Goal: Task Accomplishment & Management: Use online tool/utility

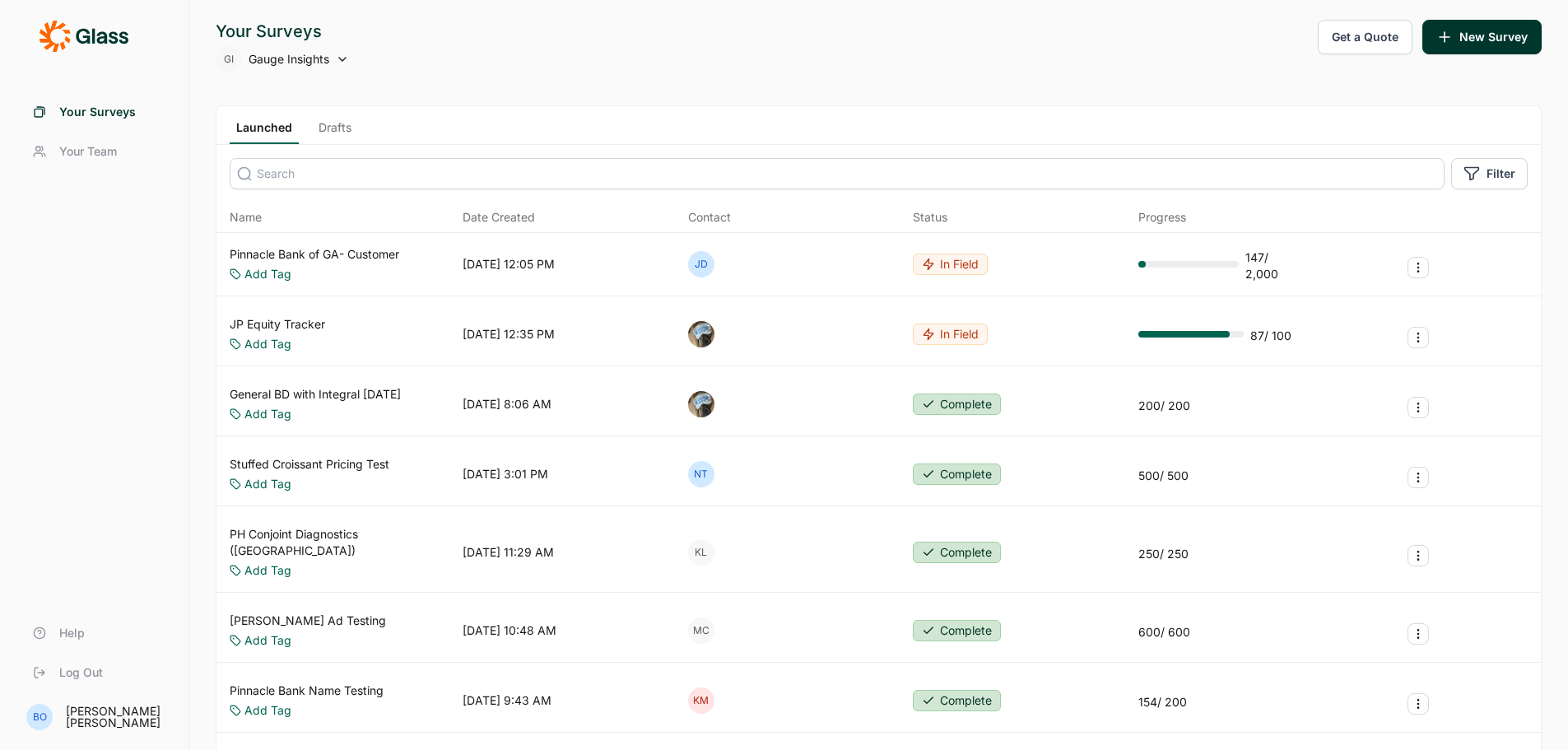
click at [367, 181] on input at bounding box center [836, 174] width 1215 height 31
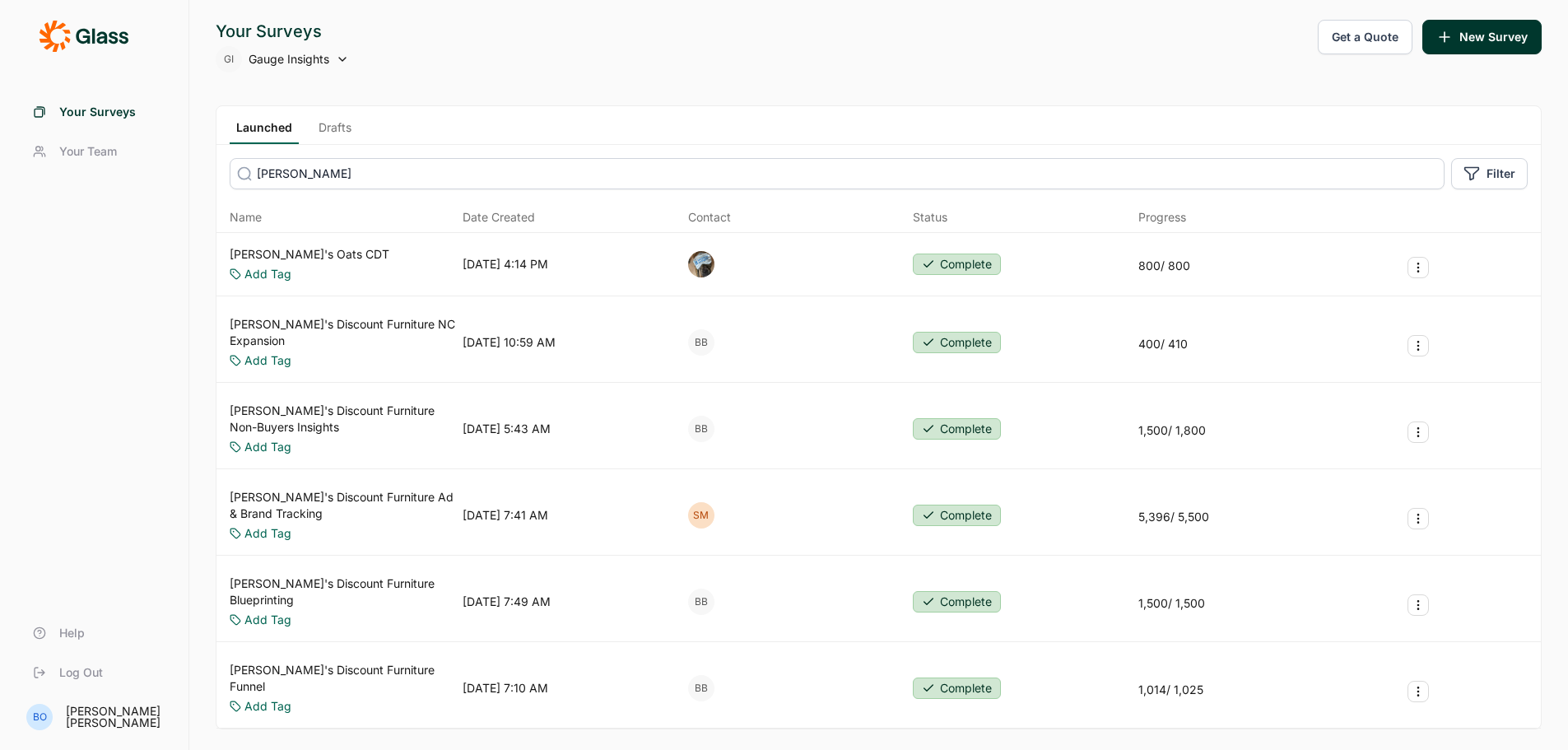
type input "[PERSON_NAME]"
click at [322, 119] on div "Launched Drafts" at bounding box center [878, 125] width 1324 height 39
click at [330, 128] on link "Drafts" at bounding box center [334, 131] width 46 height 24
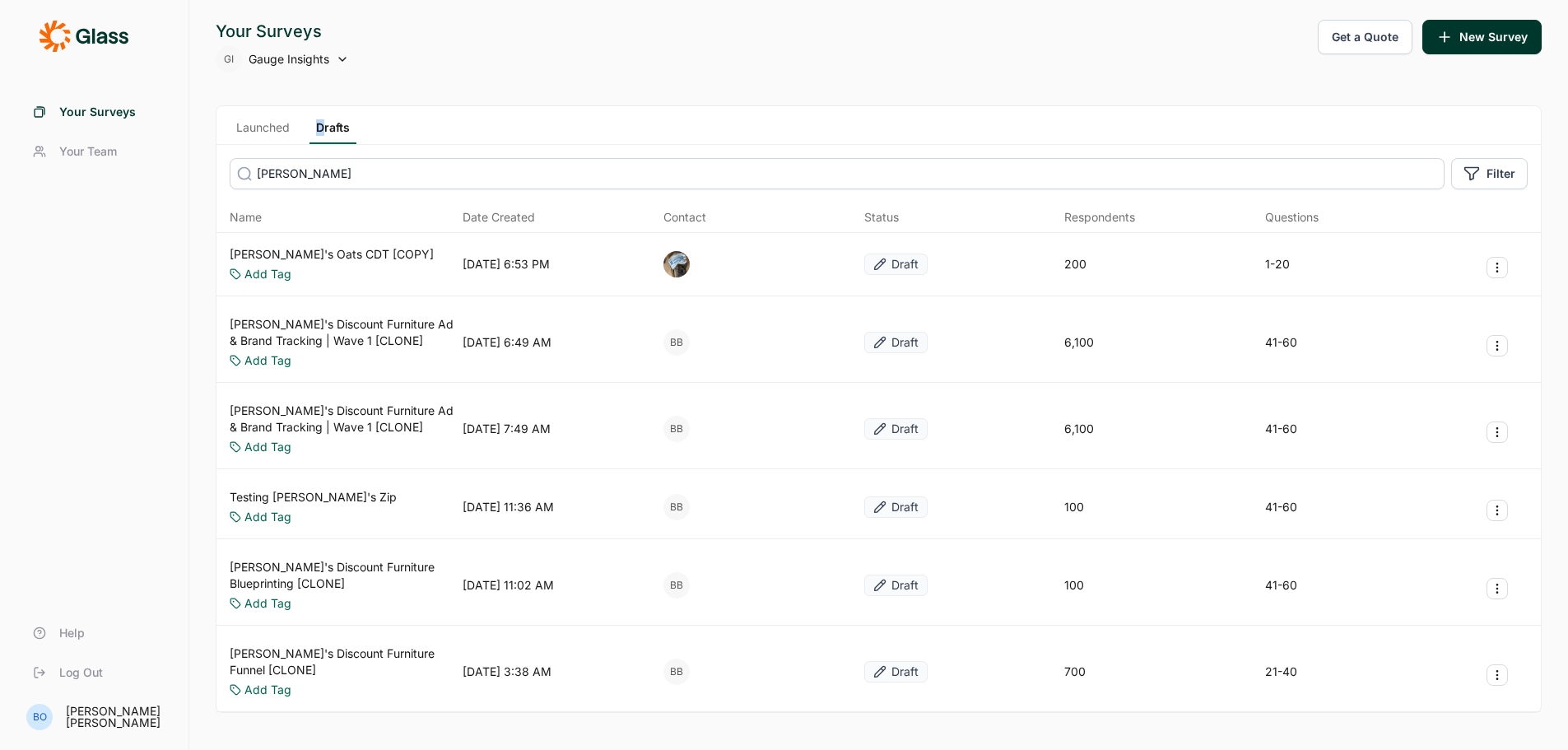
click at [282, 121] on link "Launched" at bounding box center [262, 131] width 67 height 24
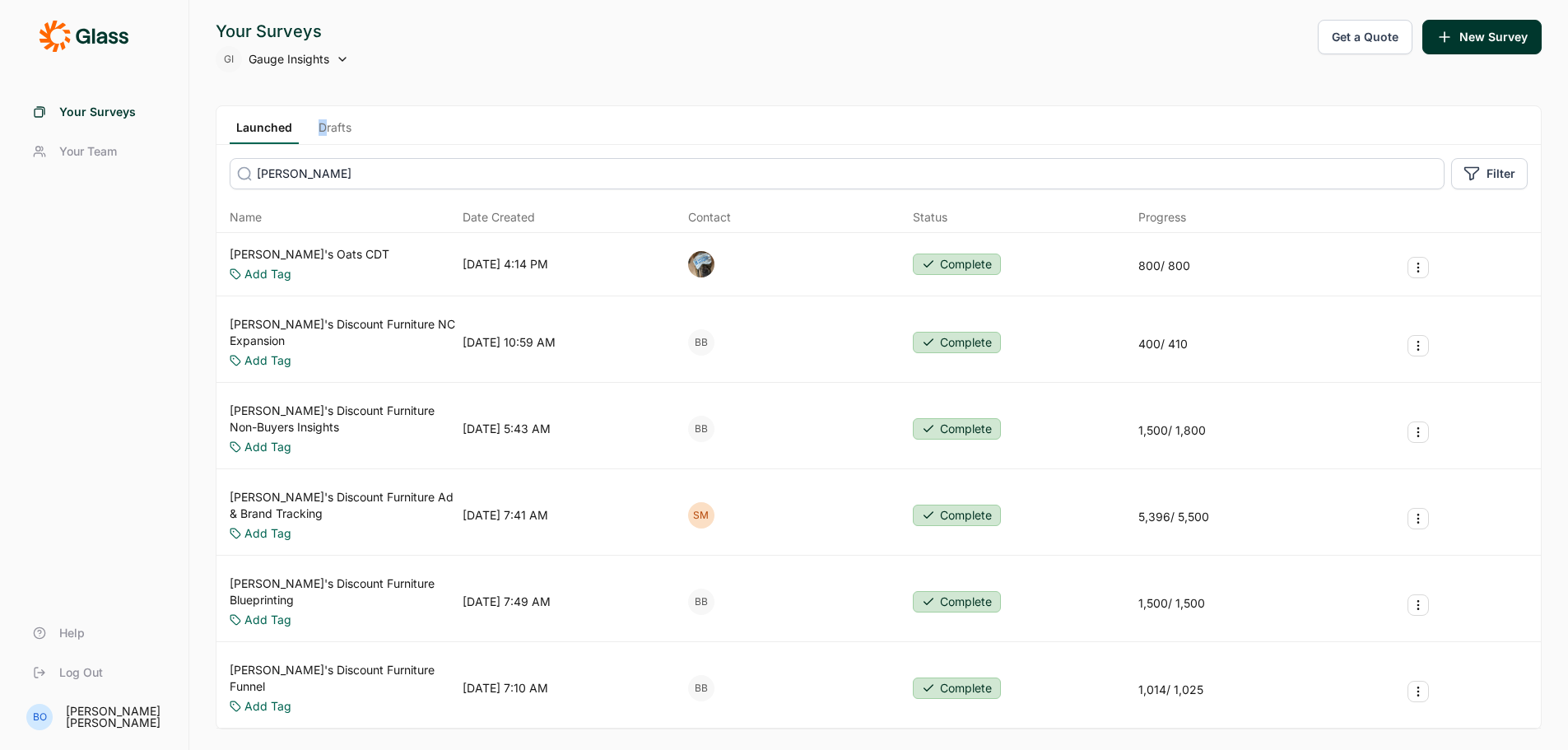
click at [395, 324] on link "[PERSON_NAME]'s Discount Furniture NC Expansion" at bounding box center [342, 332] width 226 height 33
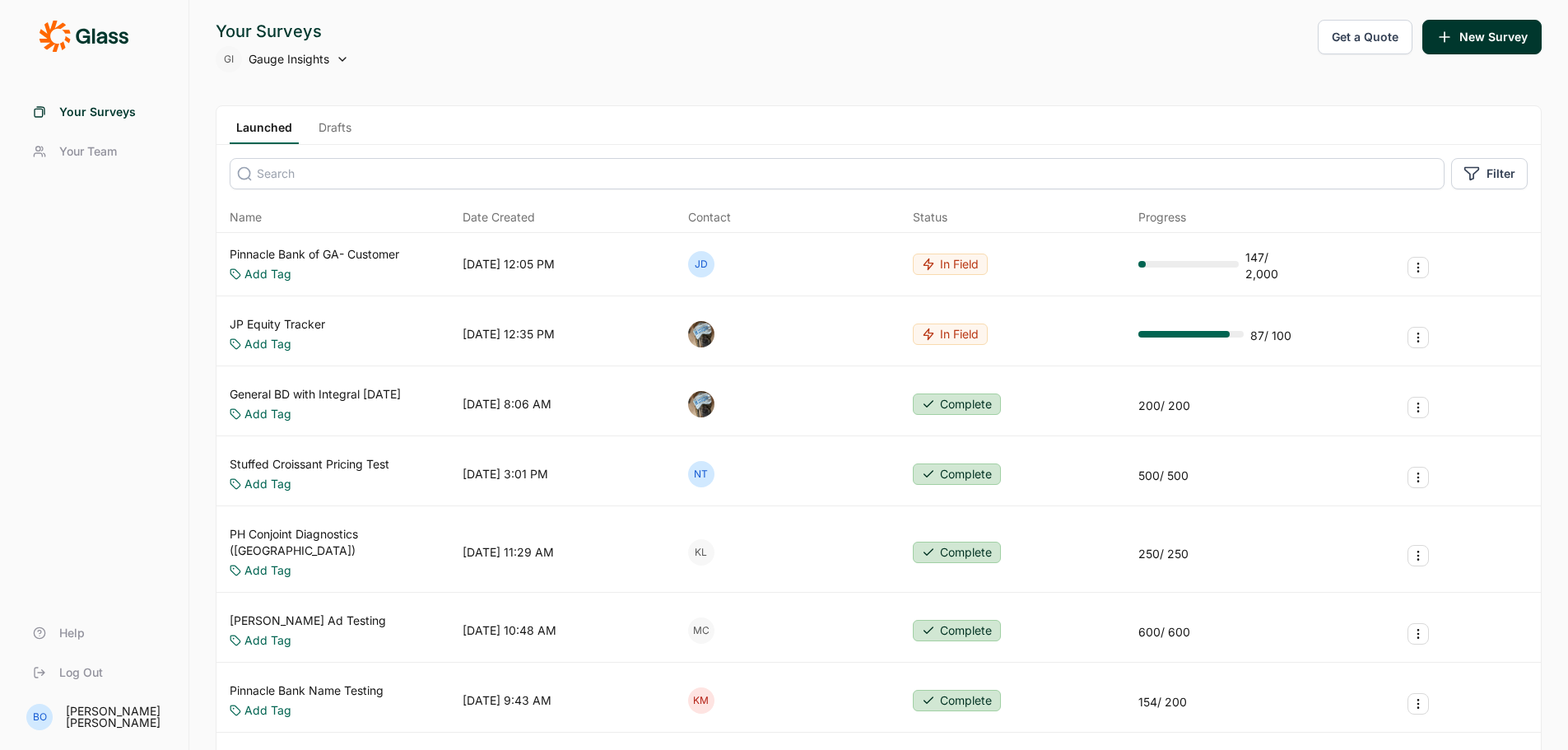
click at [332, 52] on div "GI Gauge Insights" at bounding box center [282, 58] width 133 height 26
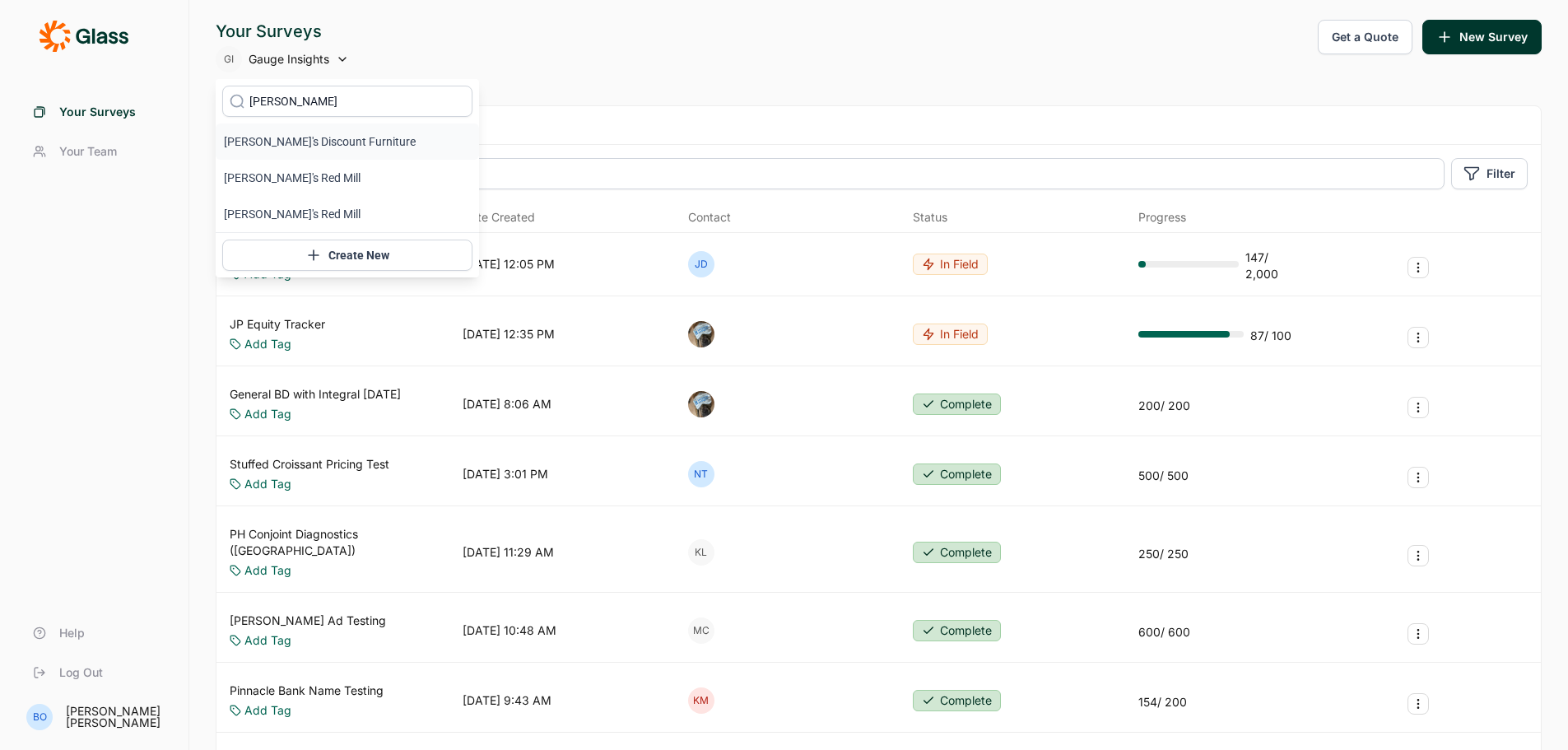
type input "[PERSON_NAME]"
click at [343, 143] on li "[PERSON_NAME]'s Discount Furniture" at bounding box center [347, 141] width 263 height 36
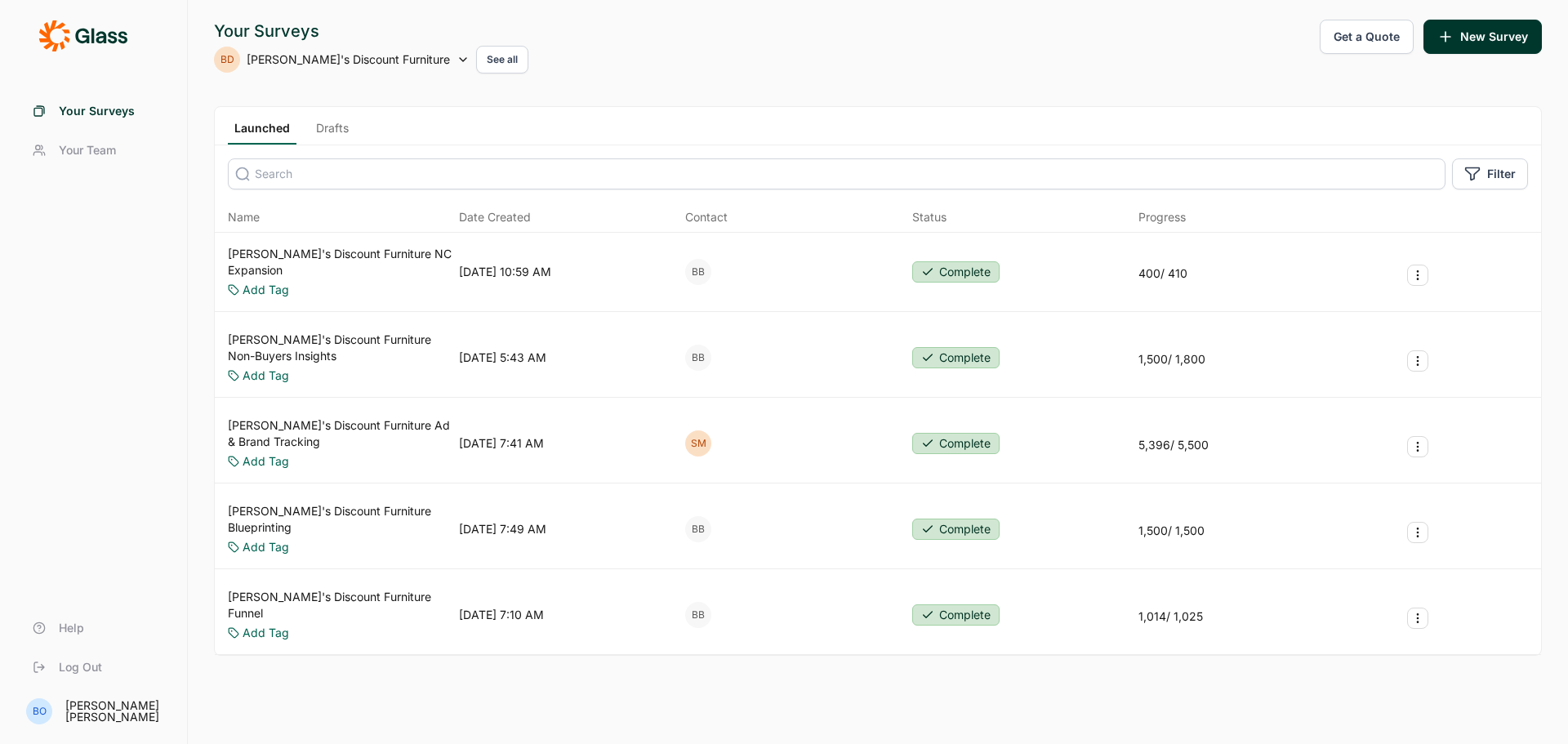
click at [335, 132] on link "Drafts" at bounding box center [332, 132] width 45 height 24
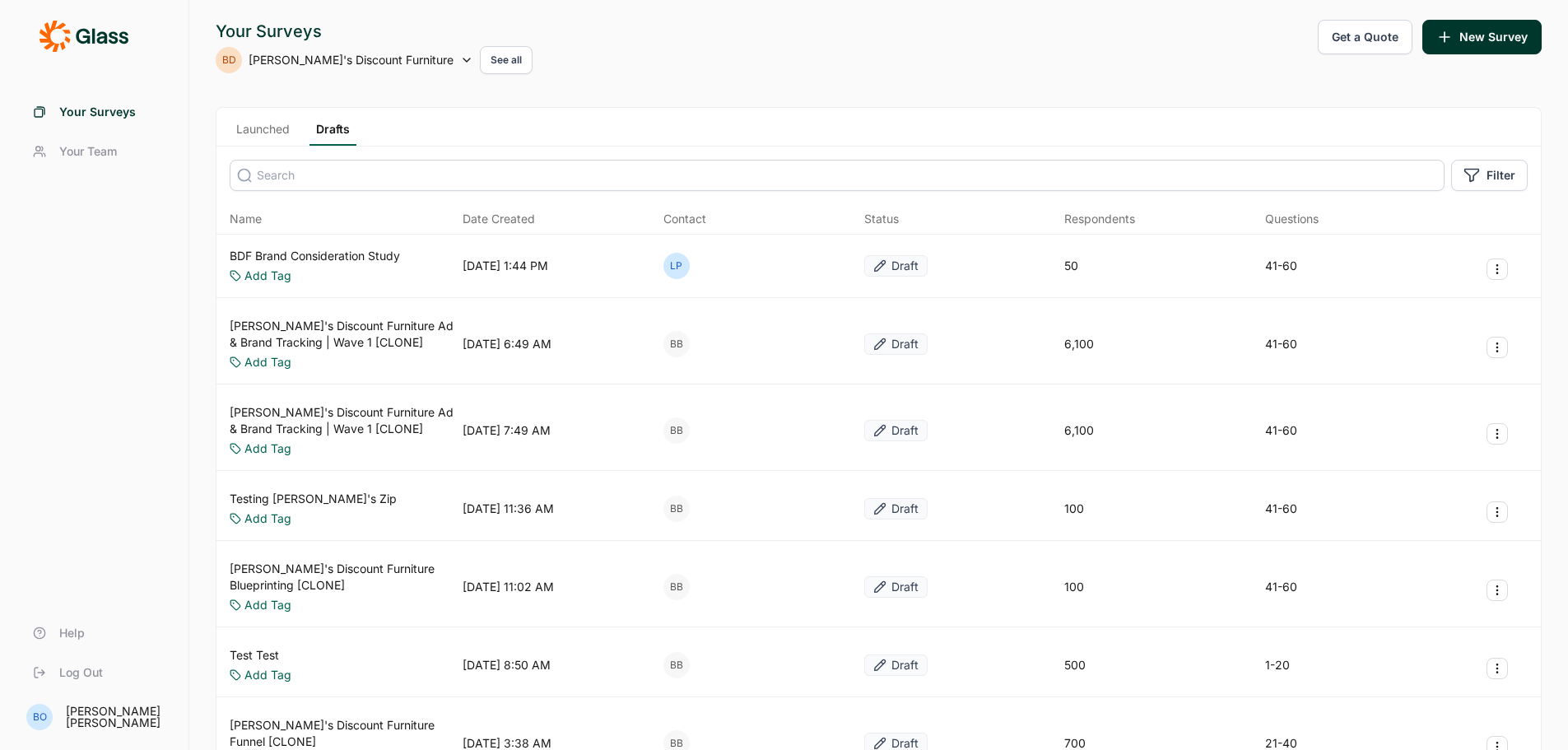
click at [250, 122] on link "Launched" at bounding box center [262, 133] width 67 height 24
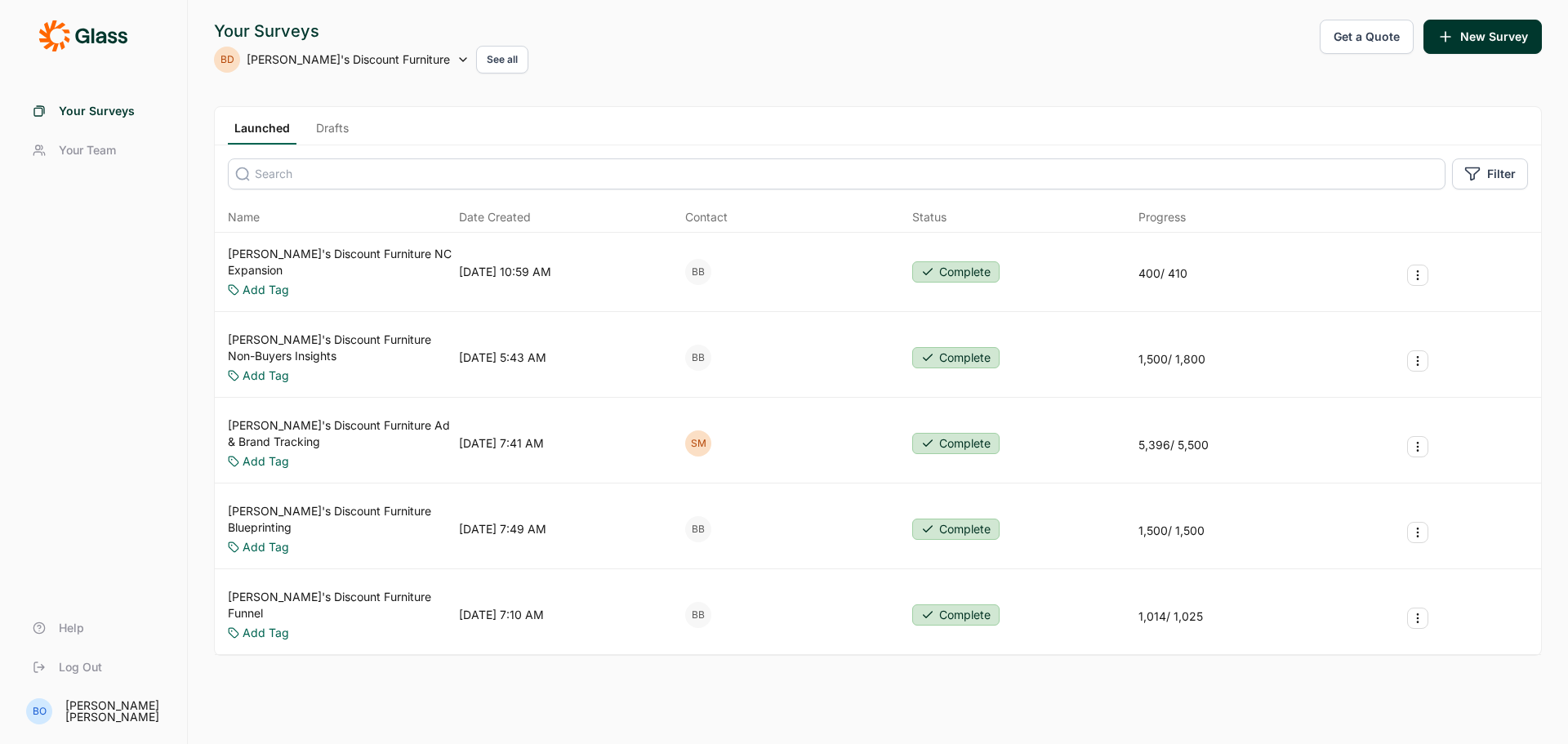
click at [347, 125] on link "Drafts" at bounding box center [332, 132] width 45 height 24
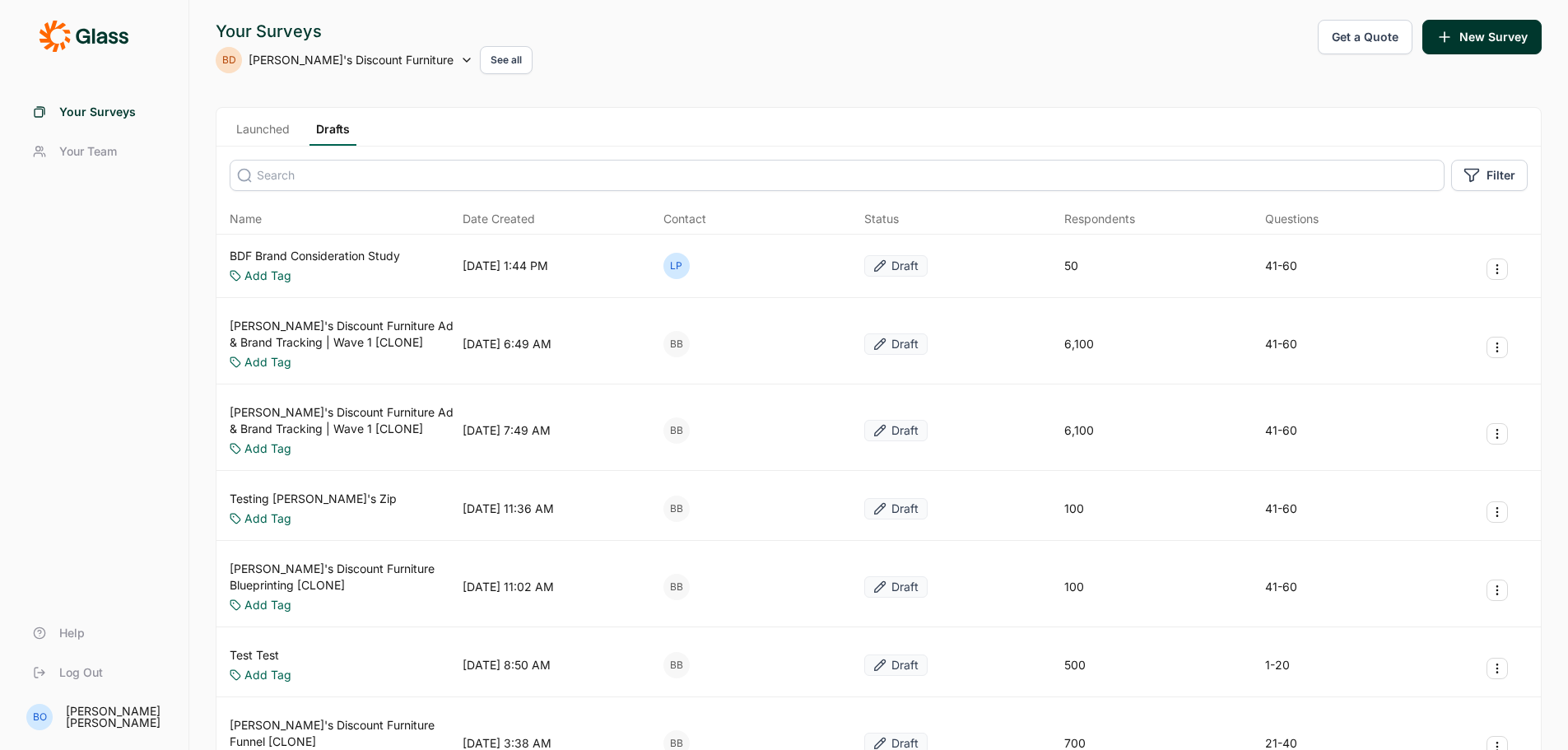
click at [365, 256] on link "BDF Brand Consideration Study" at bounding box center [314, 256] width 170 height 17
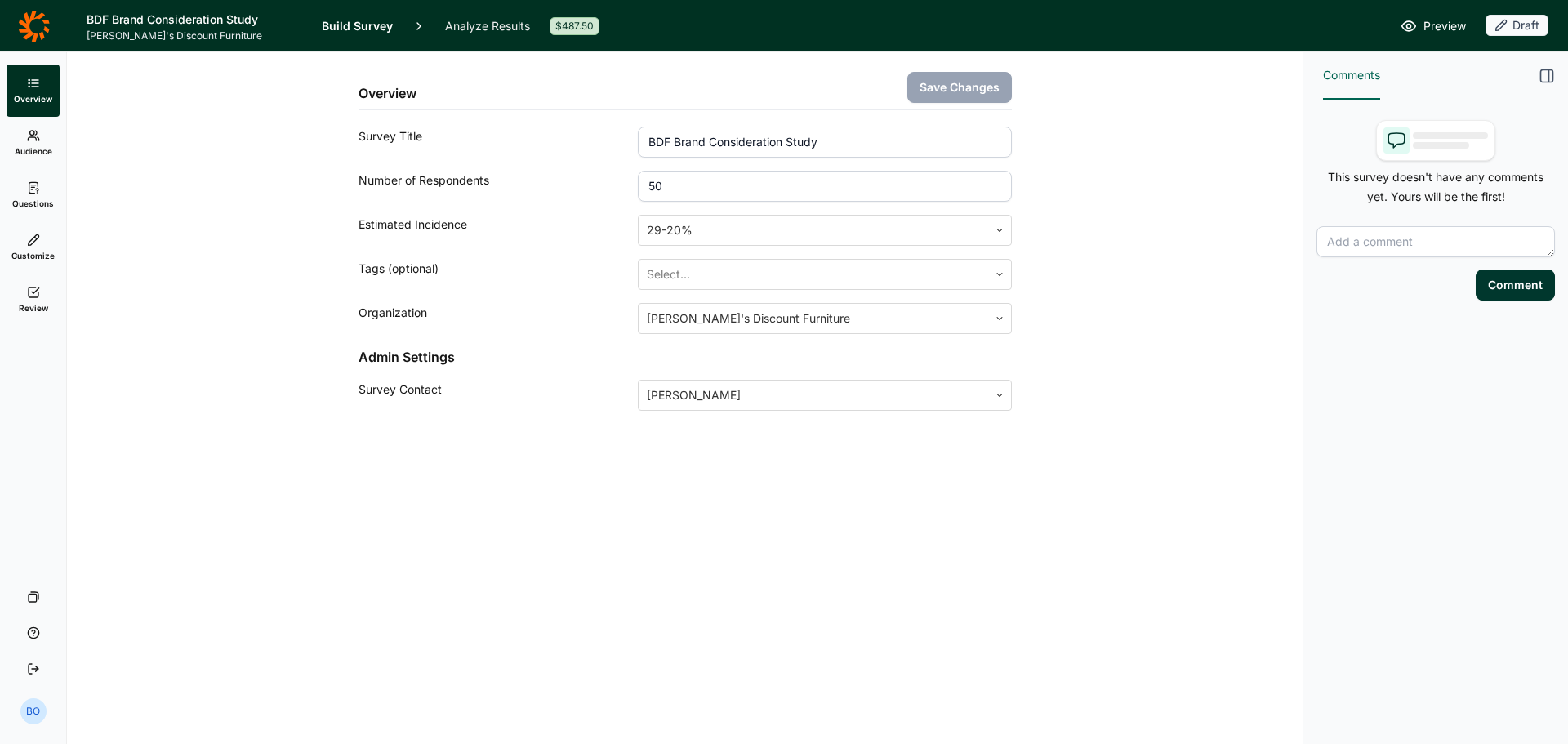
click at [449, 25] on link "Analyze Results" at bounding box center [488, 25] width 85 height 51
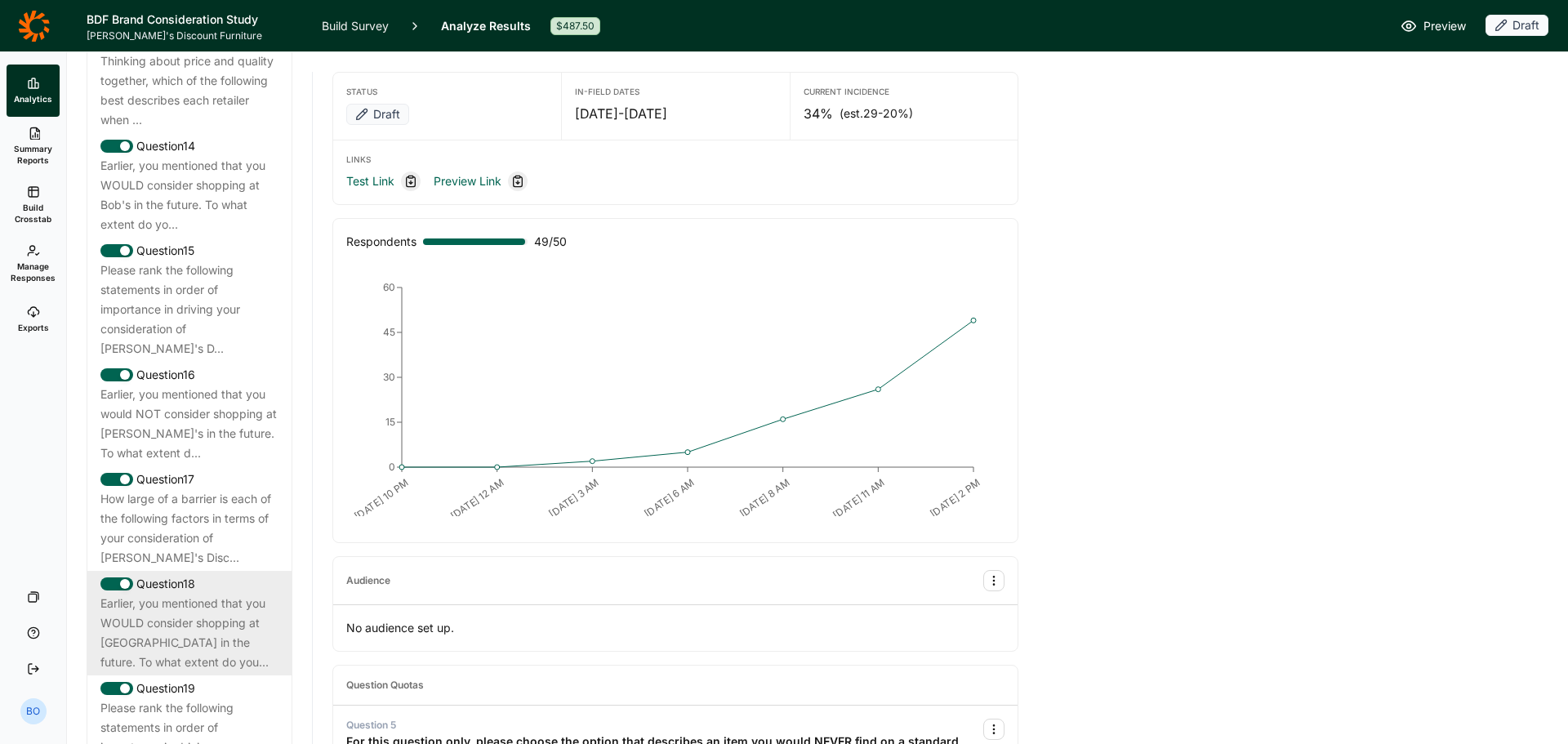
scroll to position [2041, 0]
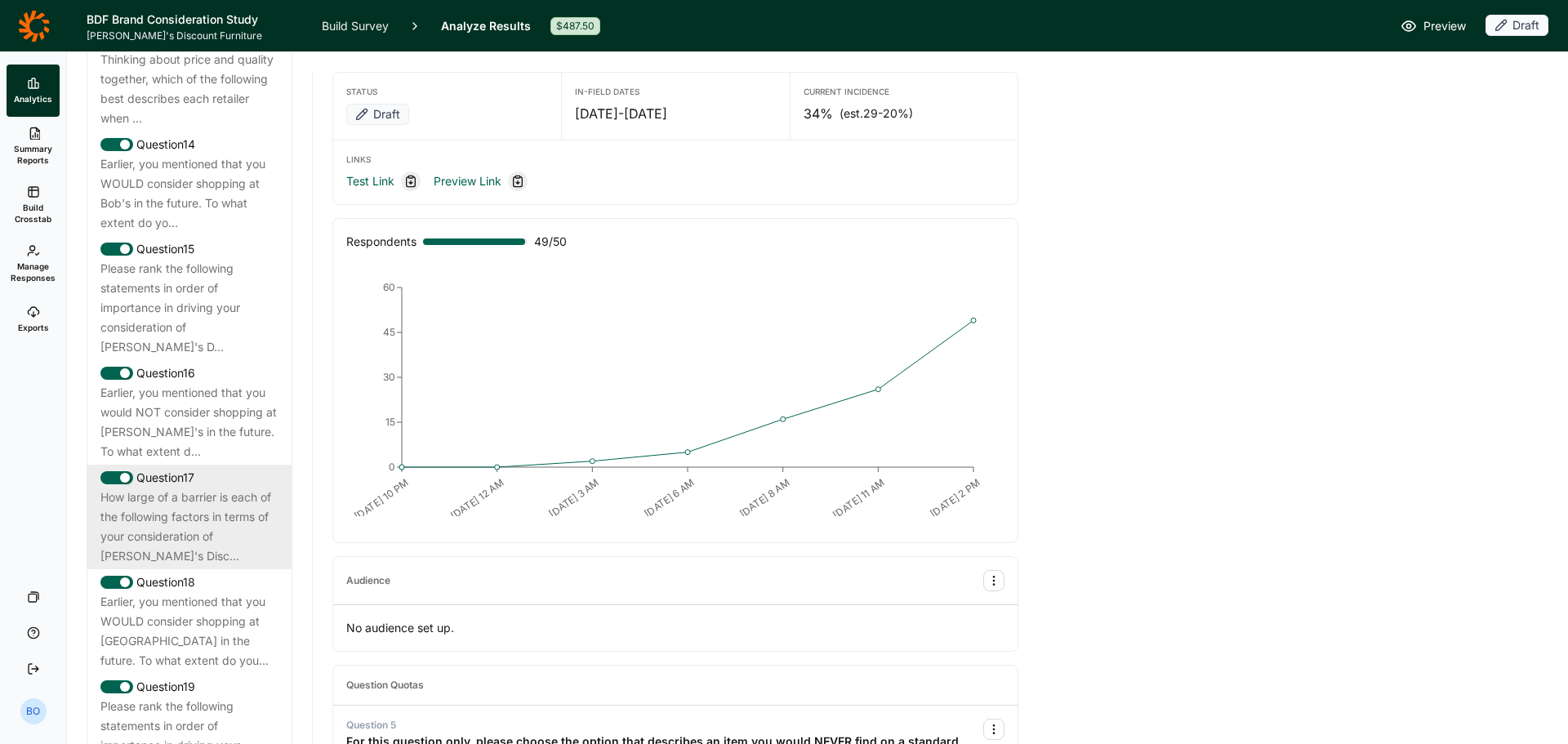
click at [209, 521] on div "How large of a barrier is each of the following factors in terms of your consid…" at bounding box center [189, 526] width 178 height 78
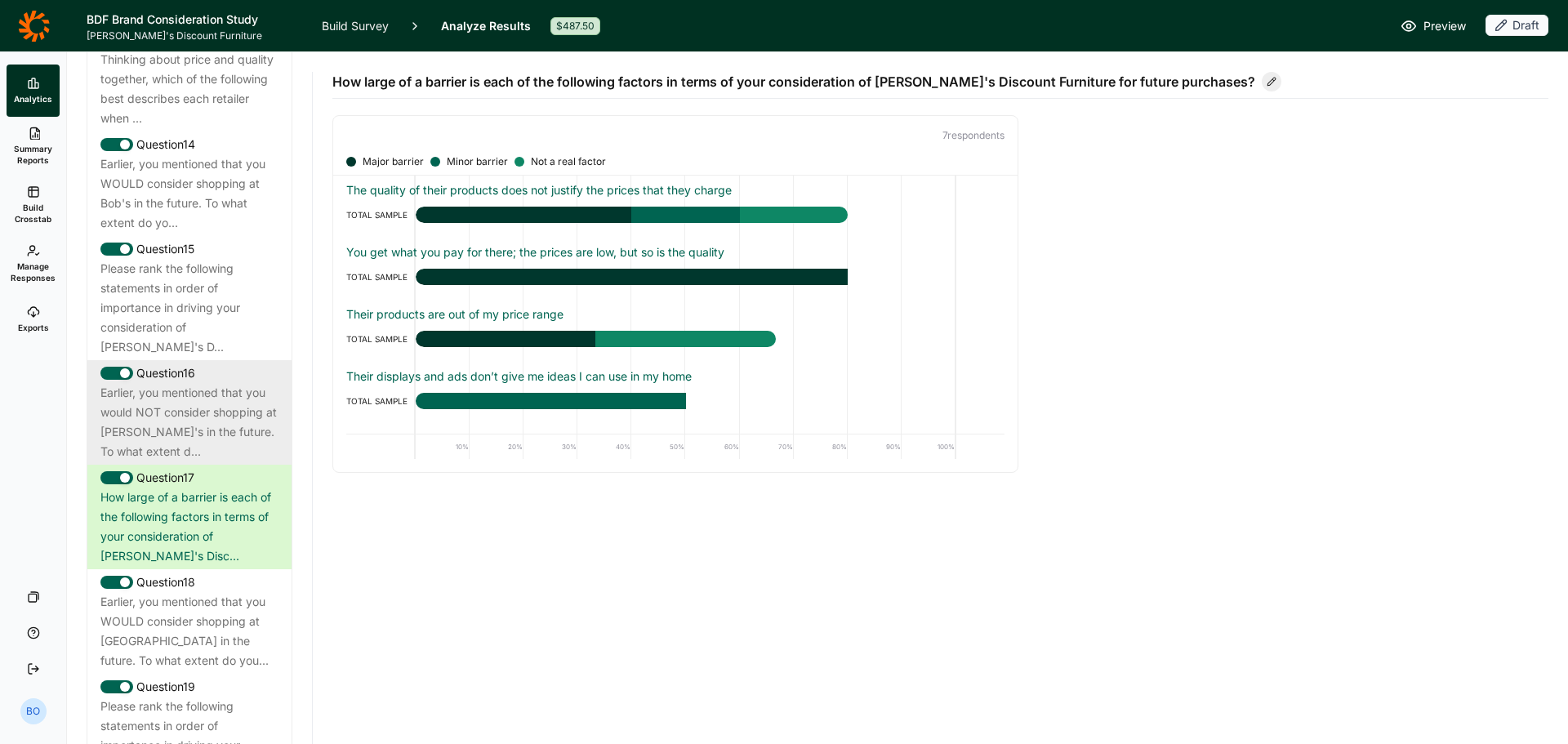
click at [211, 437] on div "Earlier, you mentioned that you would NOT consider shopping at [PERSON_NAME]'s …" at bounding box center [189, 421] width 178 height 78
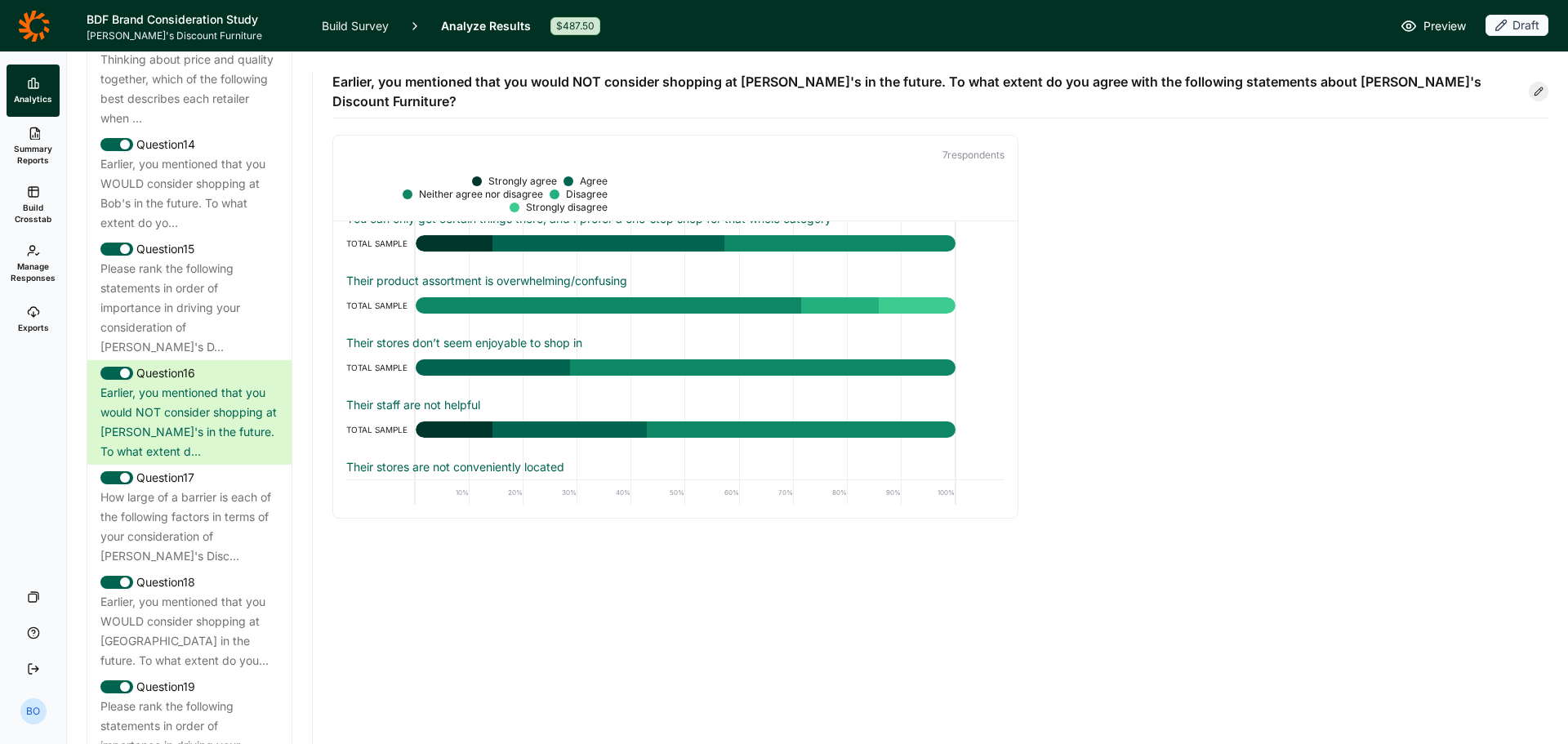
scroll to position [0, 0]
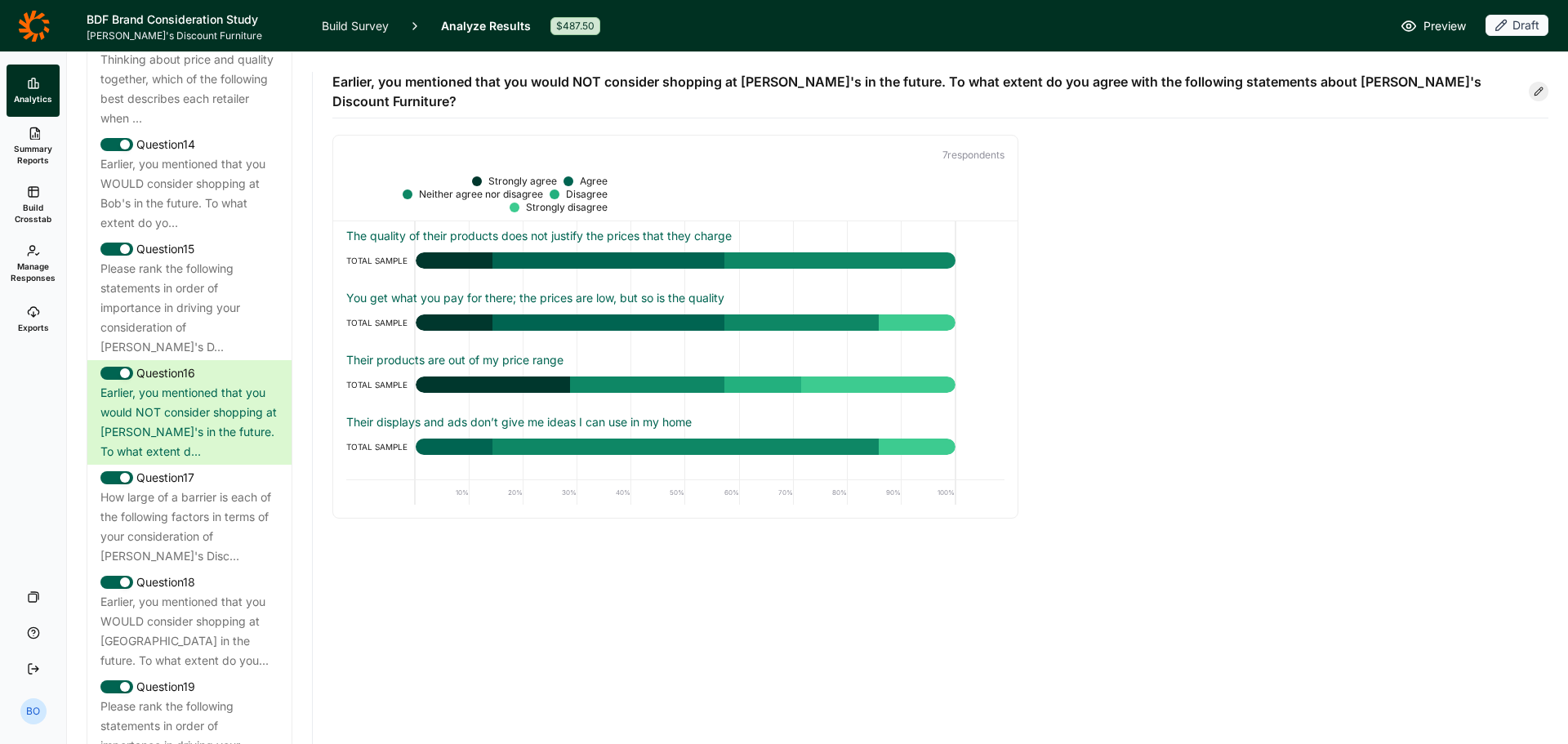
click at [362, 14] on link "Build Survey" at bounding box center [355, 25] width 66 height 51
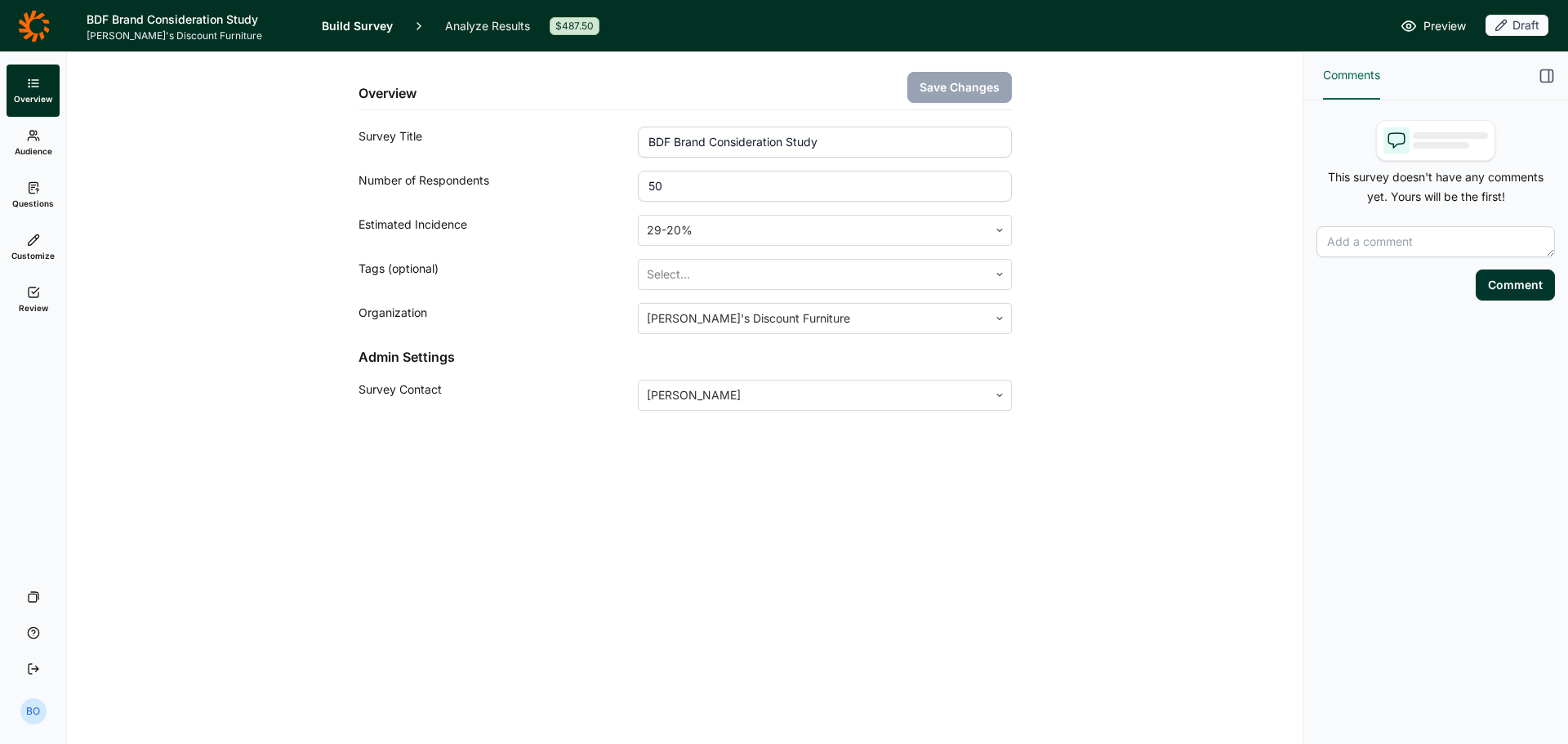
click at [40, 207] on span "Questions" at bounding box center [33, 203] width 41 height 12
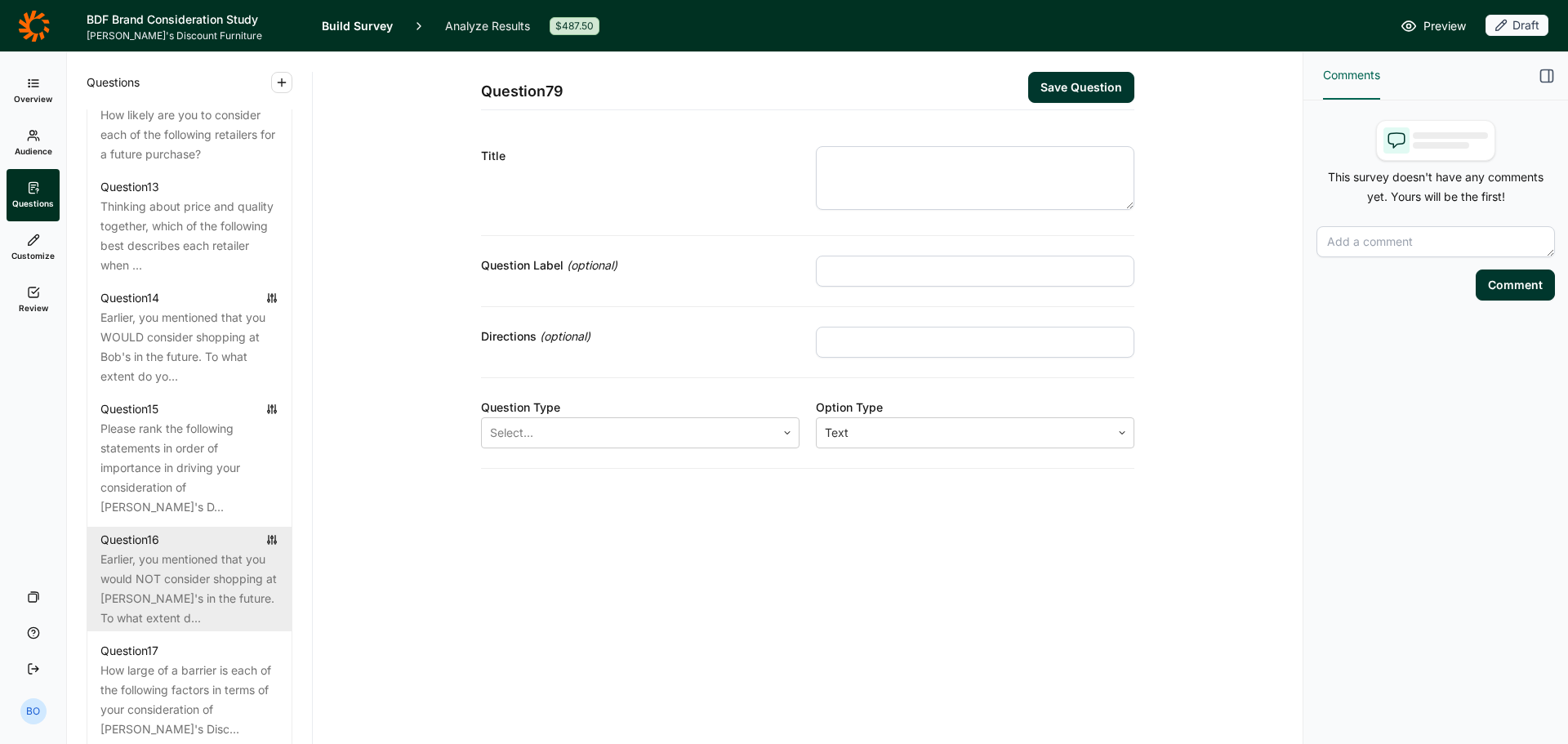
scroll to position [2041, 0]
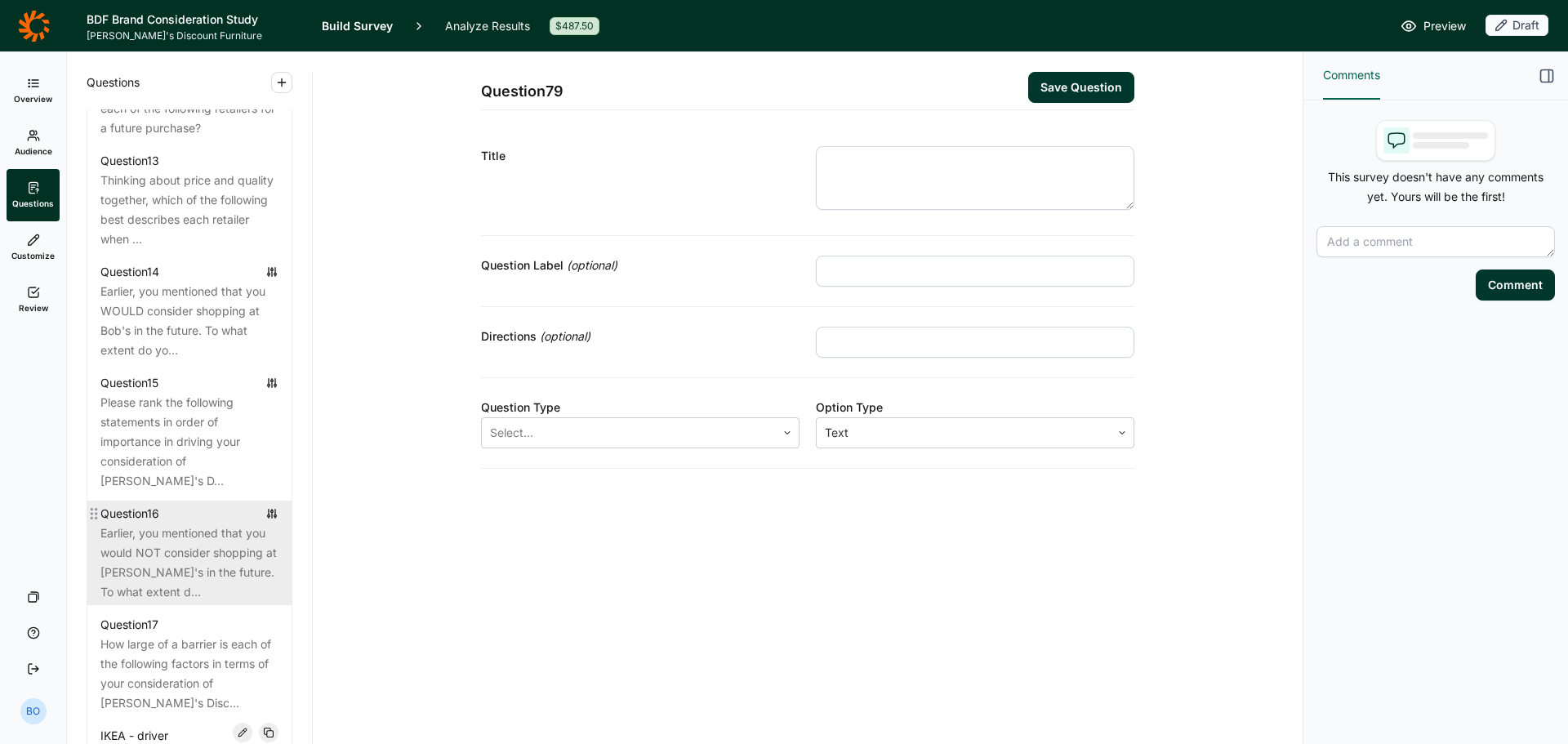
click at [187, 556] on div "Earlier, you mentioned that you would NOT consider shopping at [PERSON_NAME]'s …" at bounding box center [189, 562] width 178 height 78
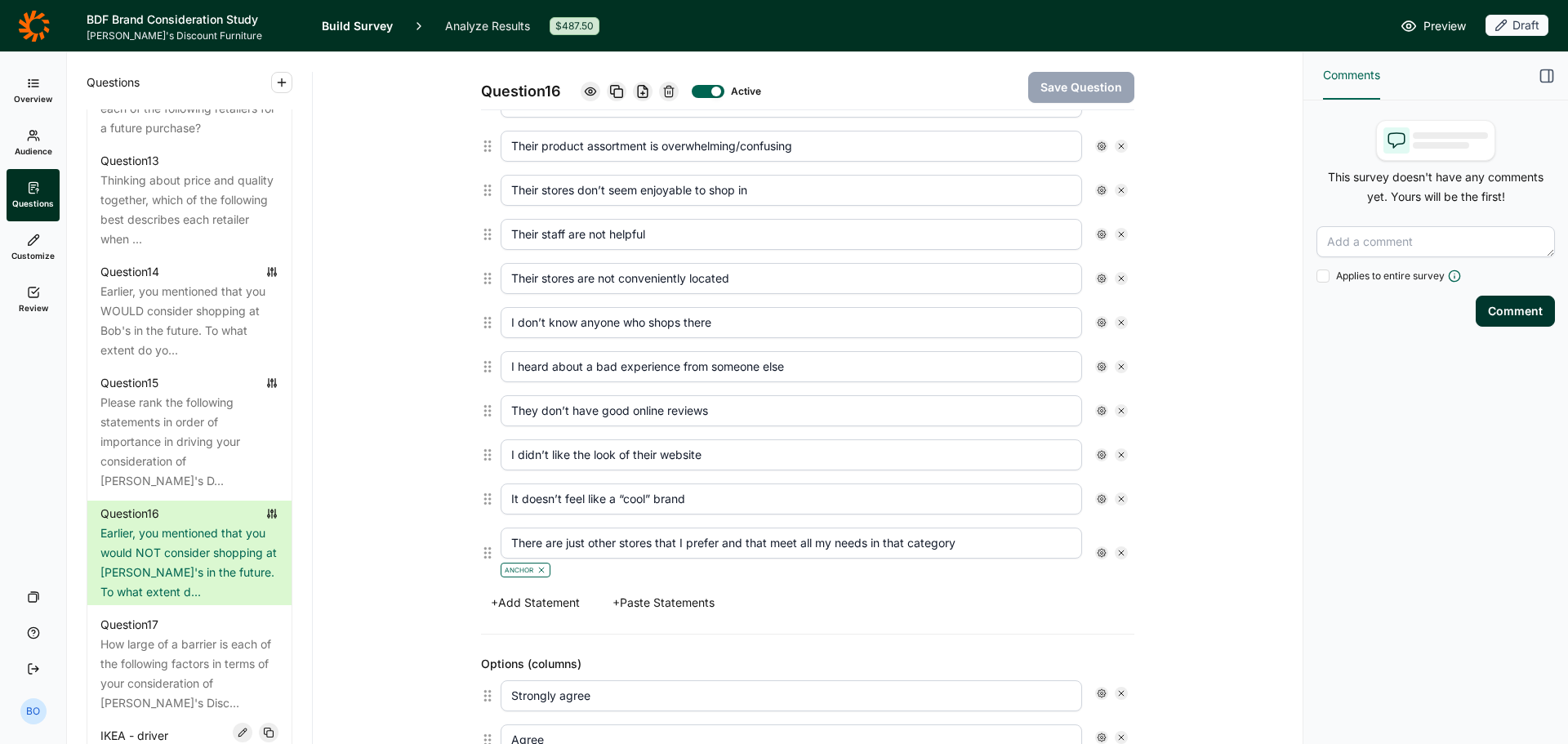
scroll to position [1062, 0]
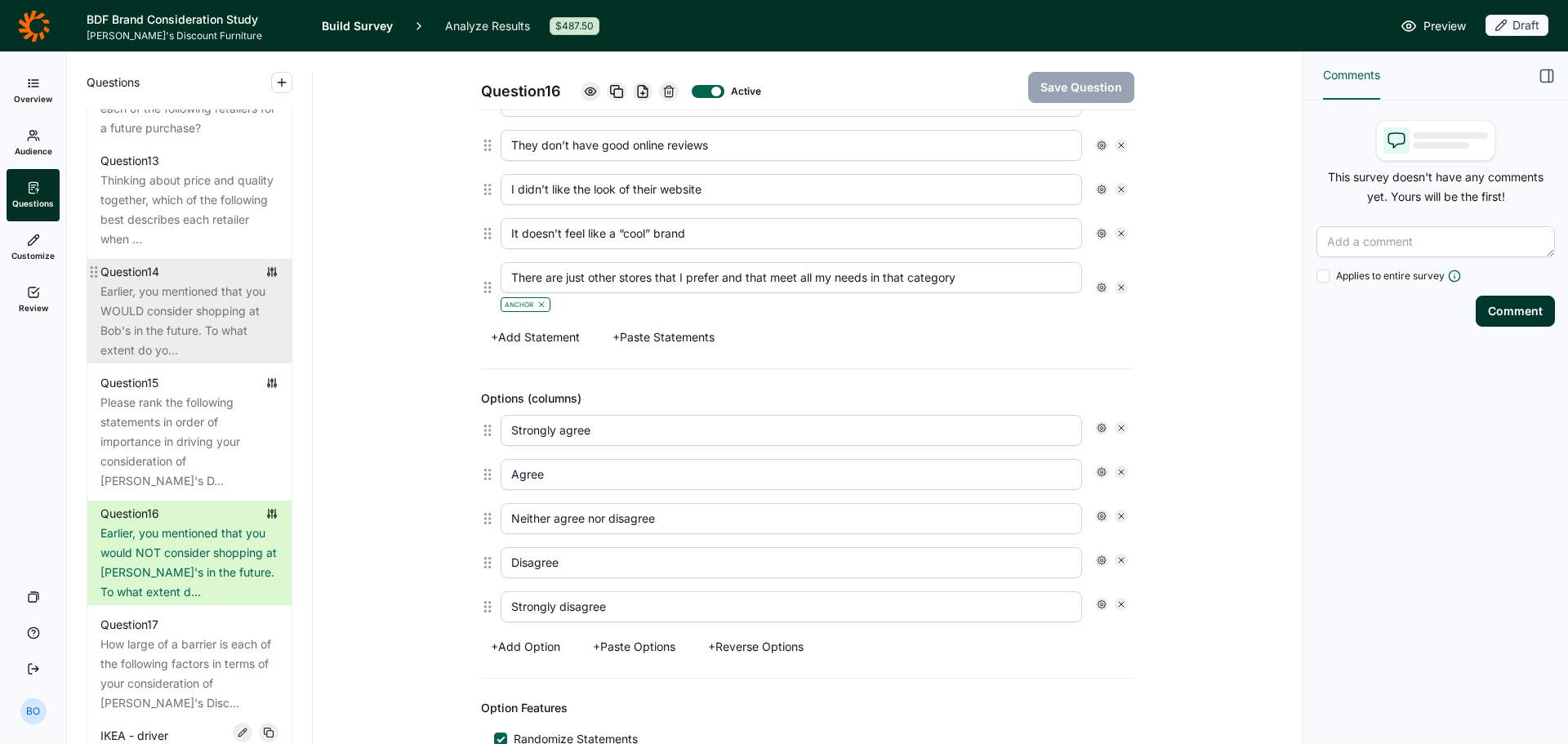
click at [182, 360] on div "Earlier, you mentioned that you WOULD consider shopping at Bob's in the future.…" at bounding box center [189, 320] width 178 height 78
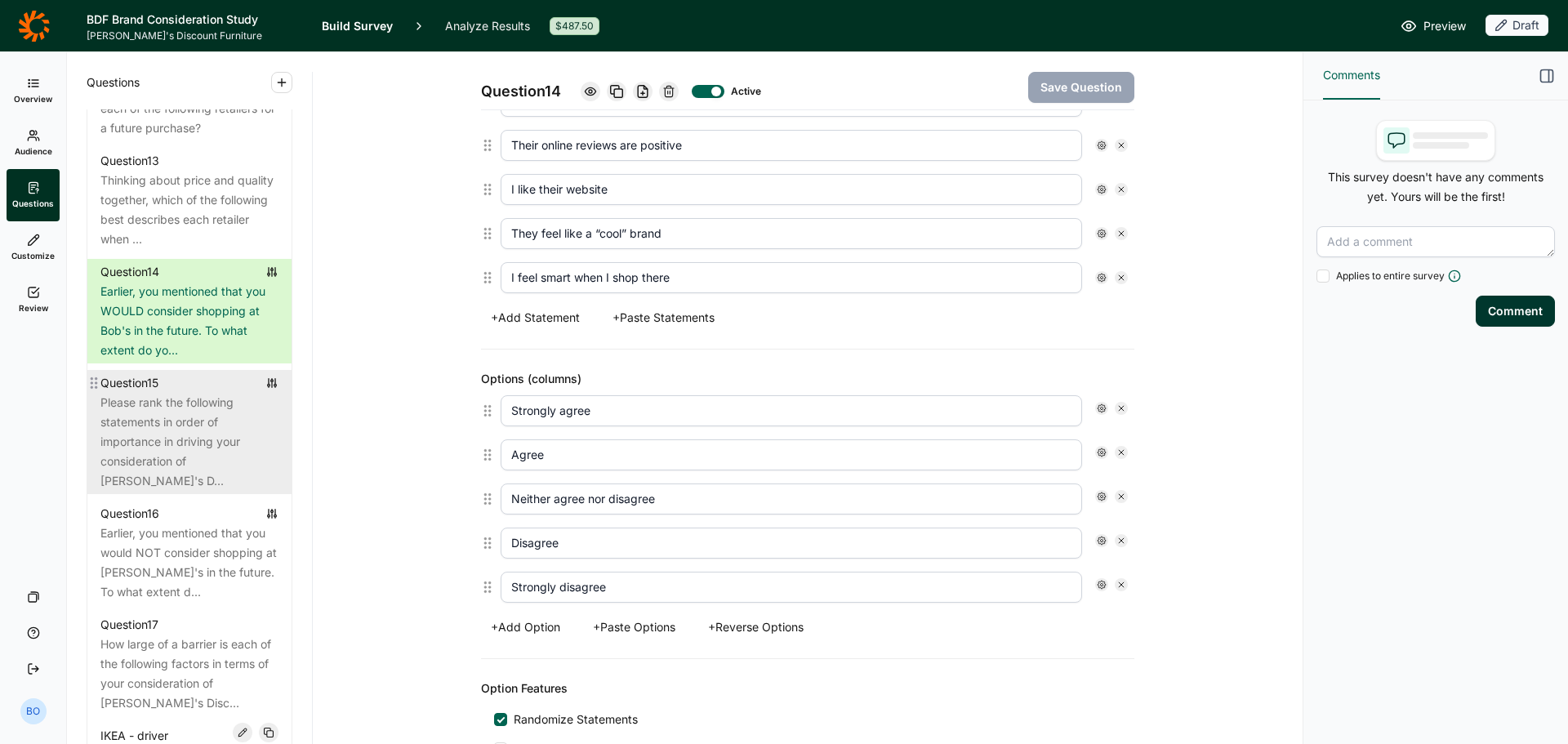
click at [172, 441] on div "Please rank the following statements in order of importance in driving your con…" at bounding box center [189, 442] width 178 height 98
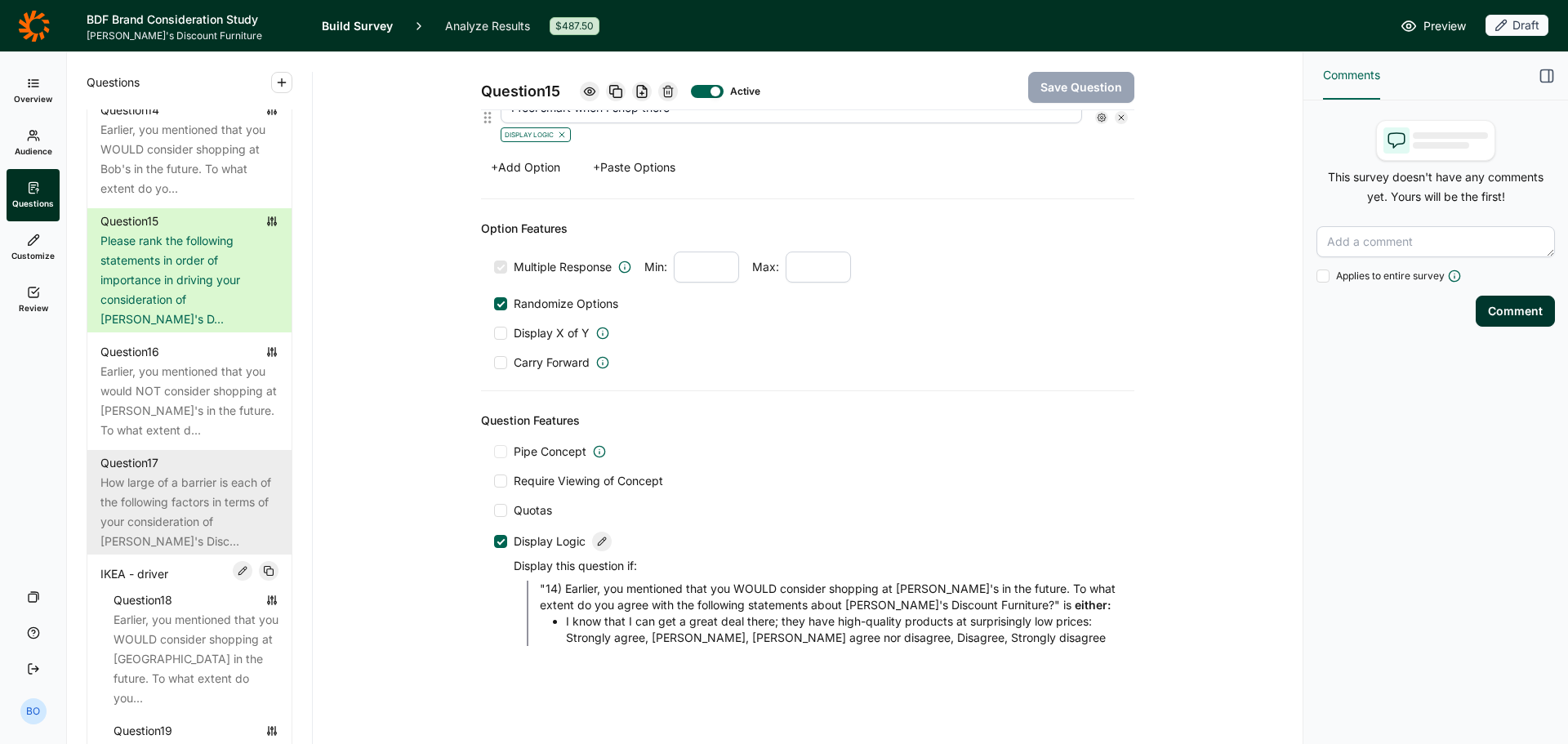
scroll to position [2205, 0]
click at [165, 508] on div "How large of a barrier is each of the following factors in terms of your consid…" at bounding box center [189, 510] width 178 height 78
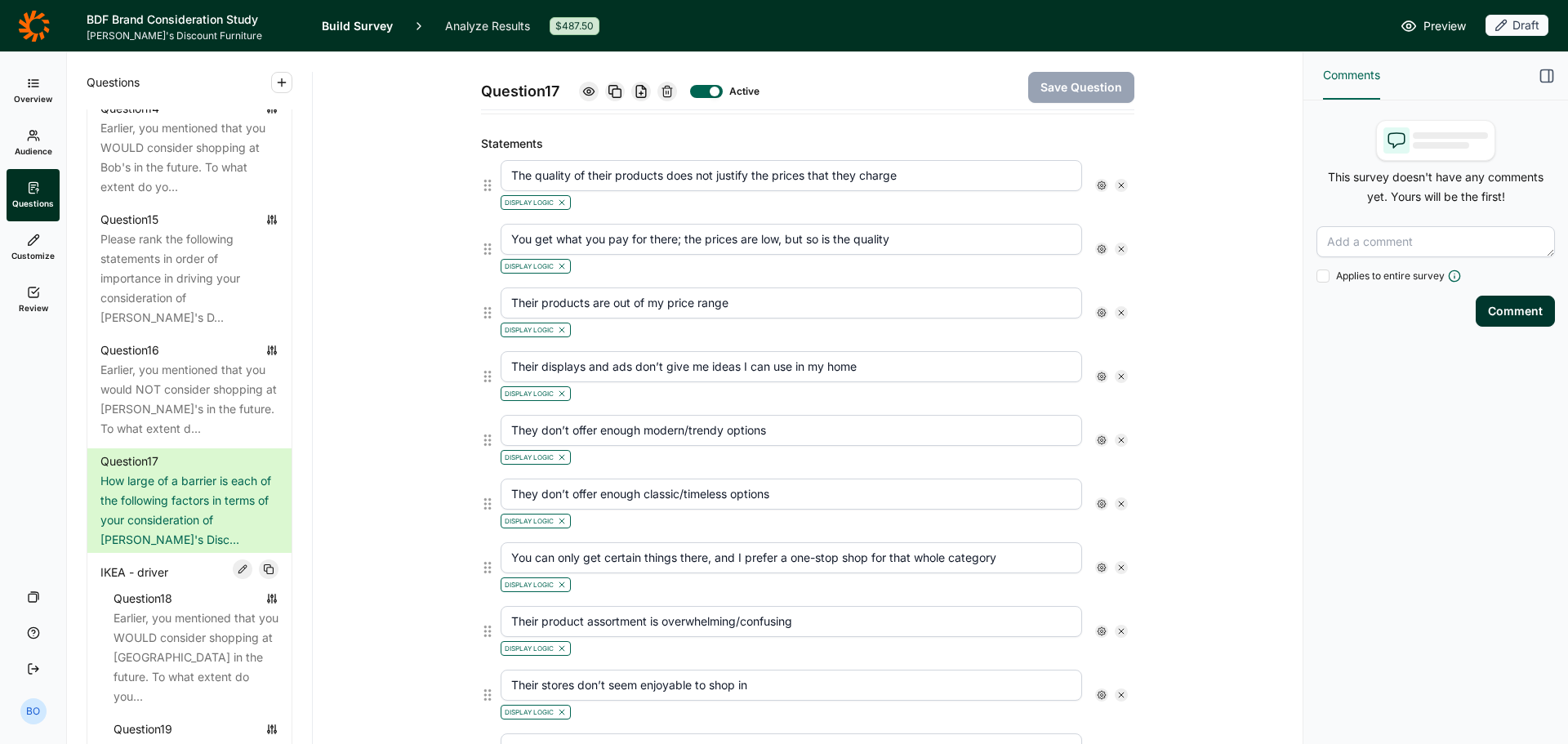
scroll to position [213, 0]
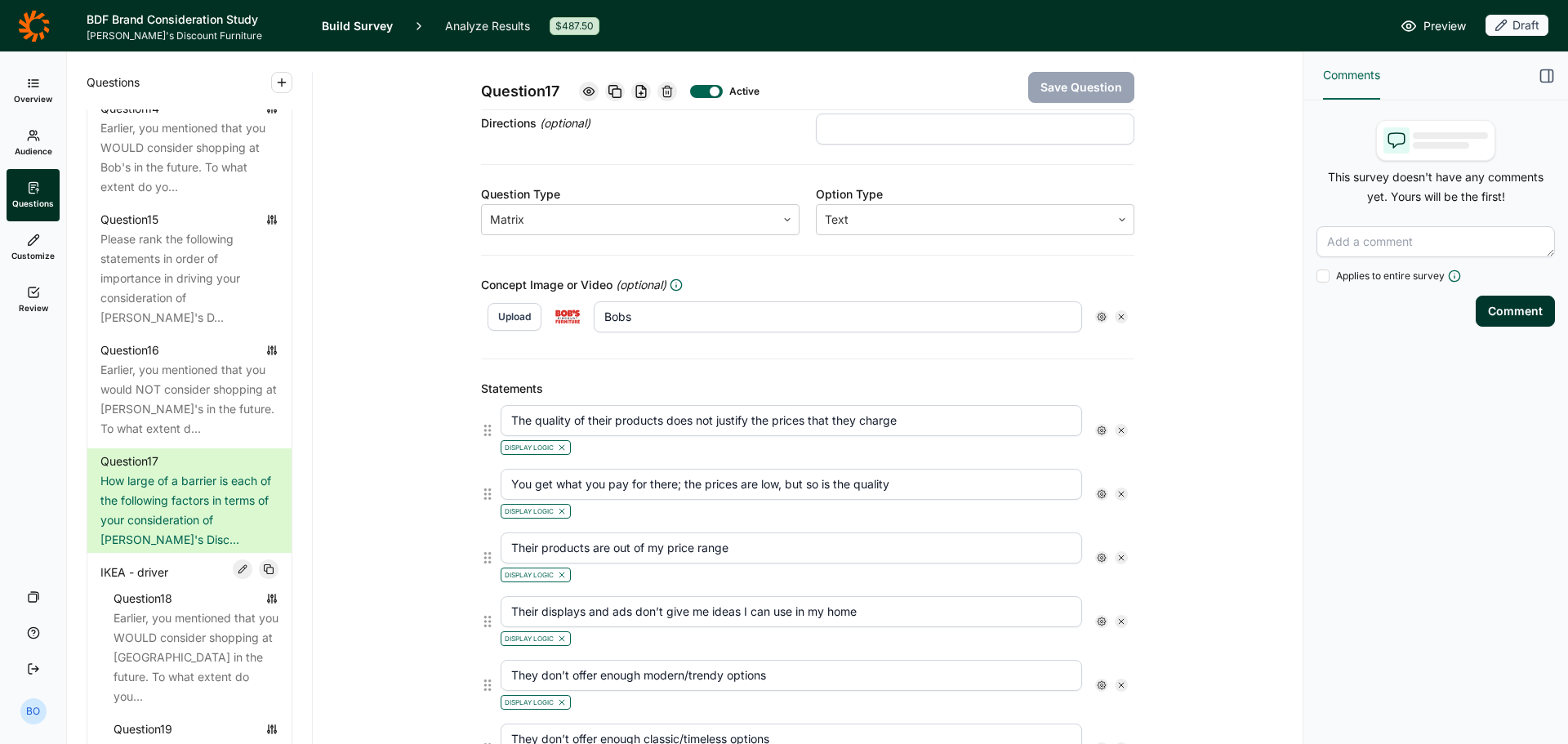
click at [1097, 428] on icon at bounding box center [1102, 430] width 10 height 10
click at [1216, 464] on icon at bounding box center [1211, 461] width 10 height 10
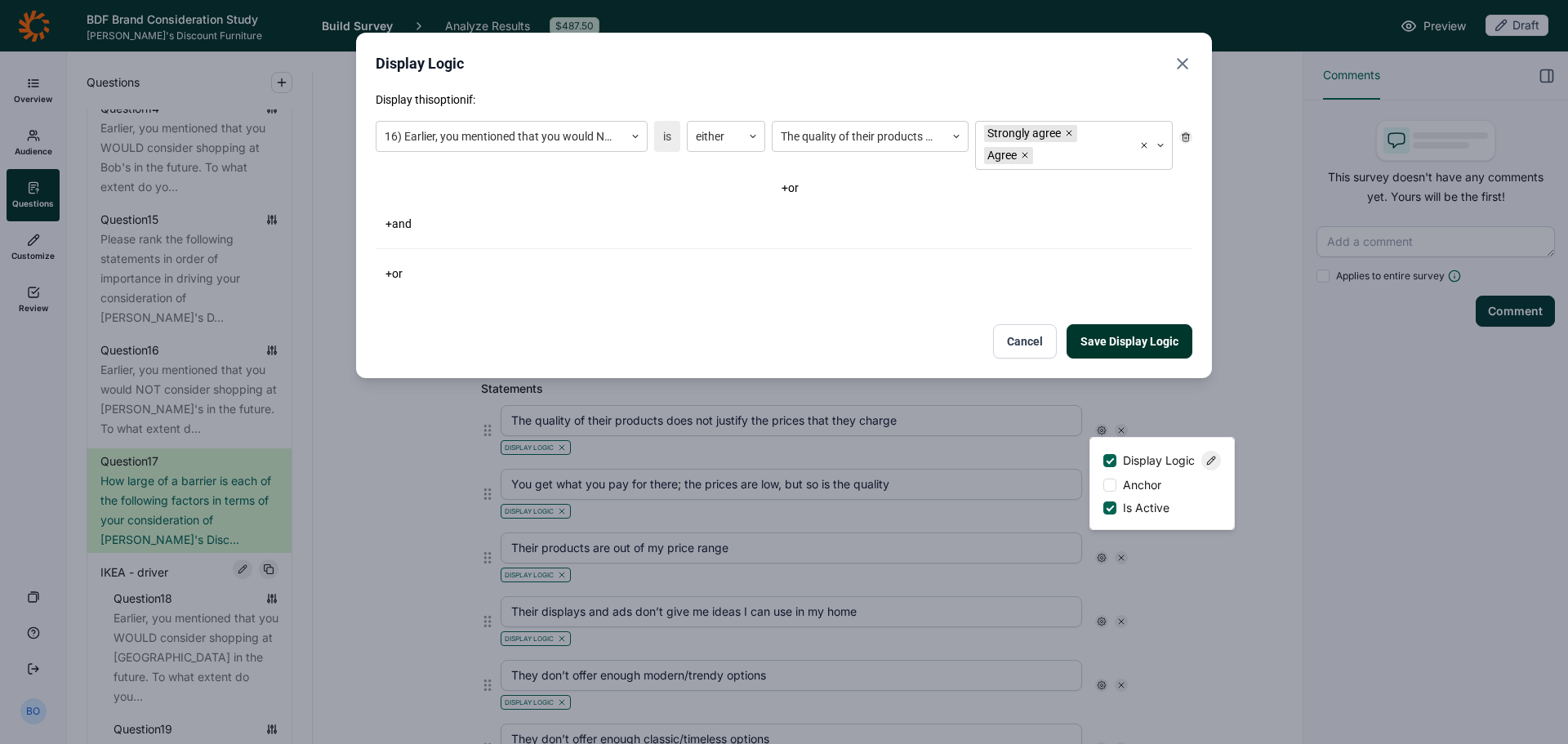
click at [1175, 61] on icon "Close" at bounding box center [1183, 64] width 19 height 19
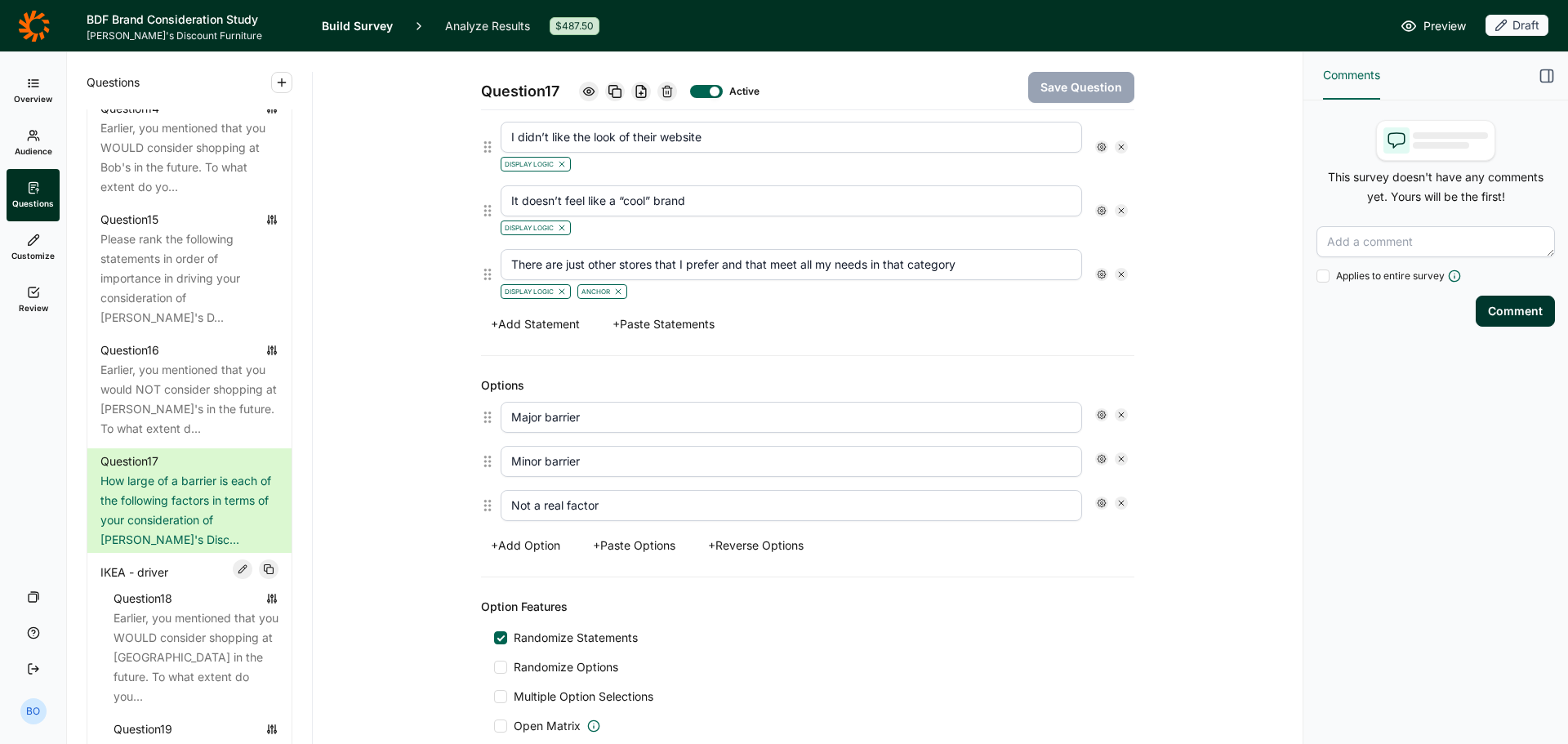
scroll to position [1307, 0]
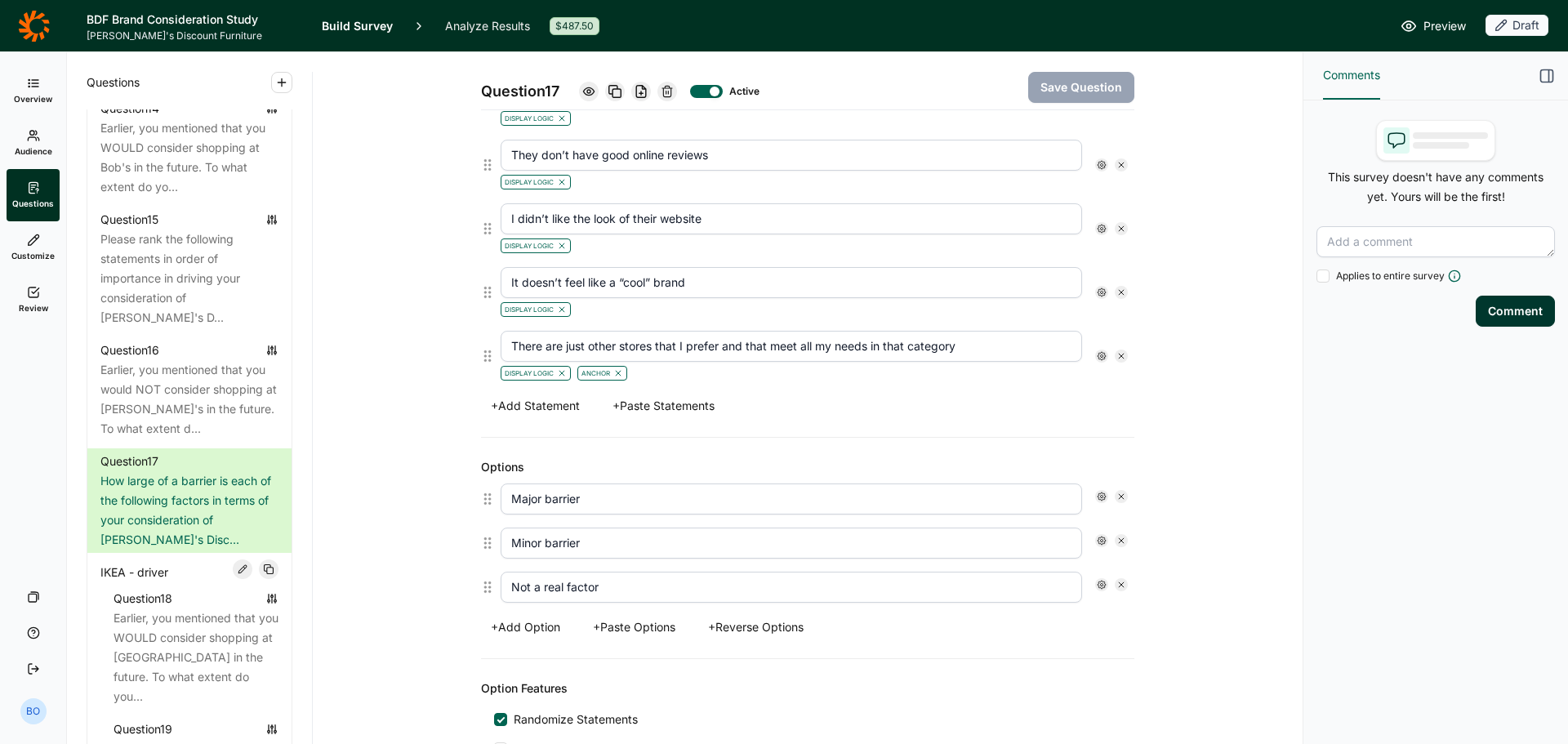
click at [1097, 354] on icon at bounding box center [1102, 356] width 10 height 10
click at [1209, 385] on div at bounding box center [1211, 386] width 19 height 19
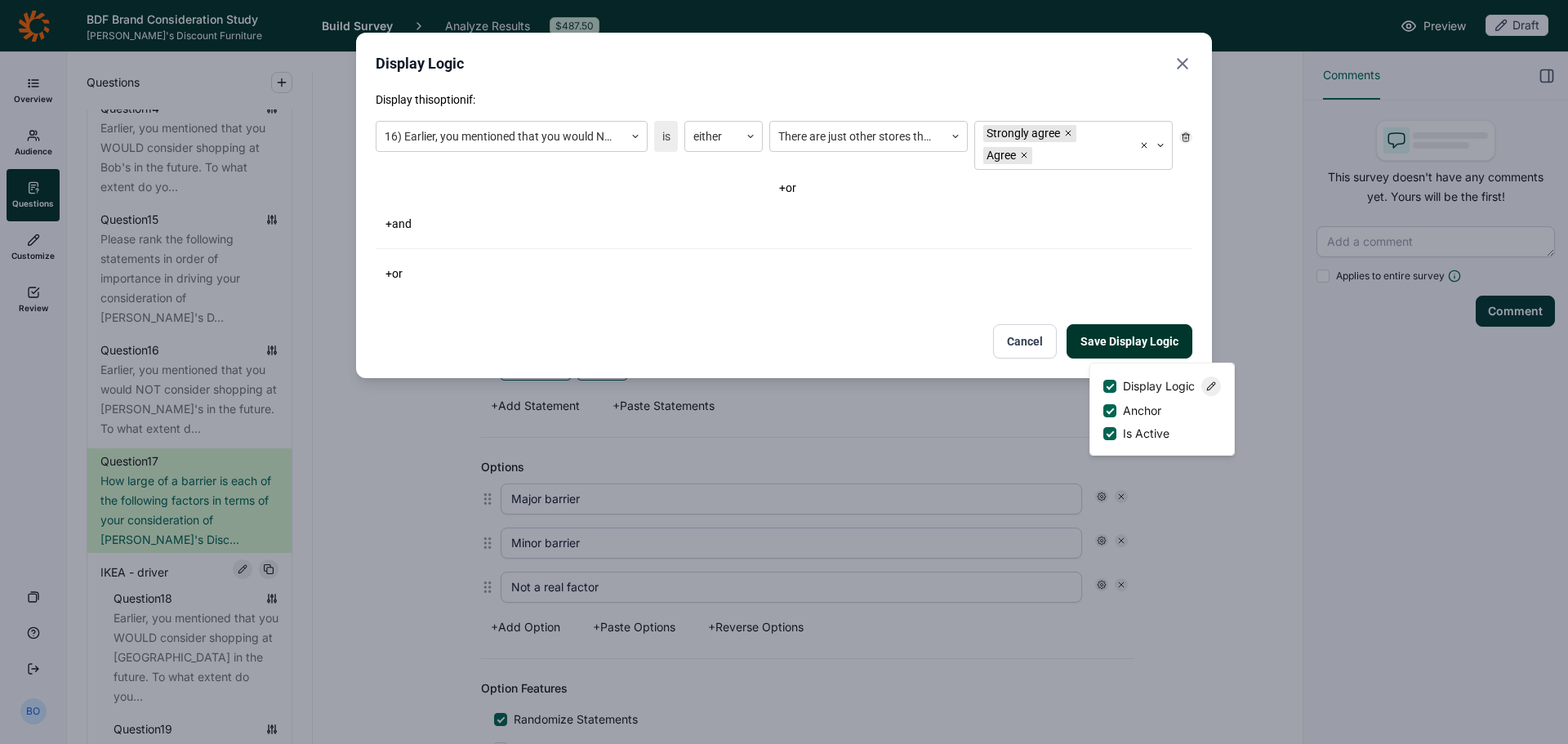
click at [1181, 62] on use "Close" at bounding box center [1183, 64] width 10 height 10
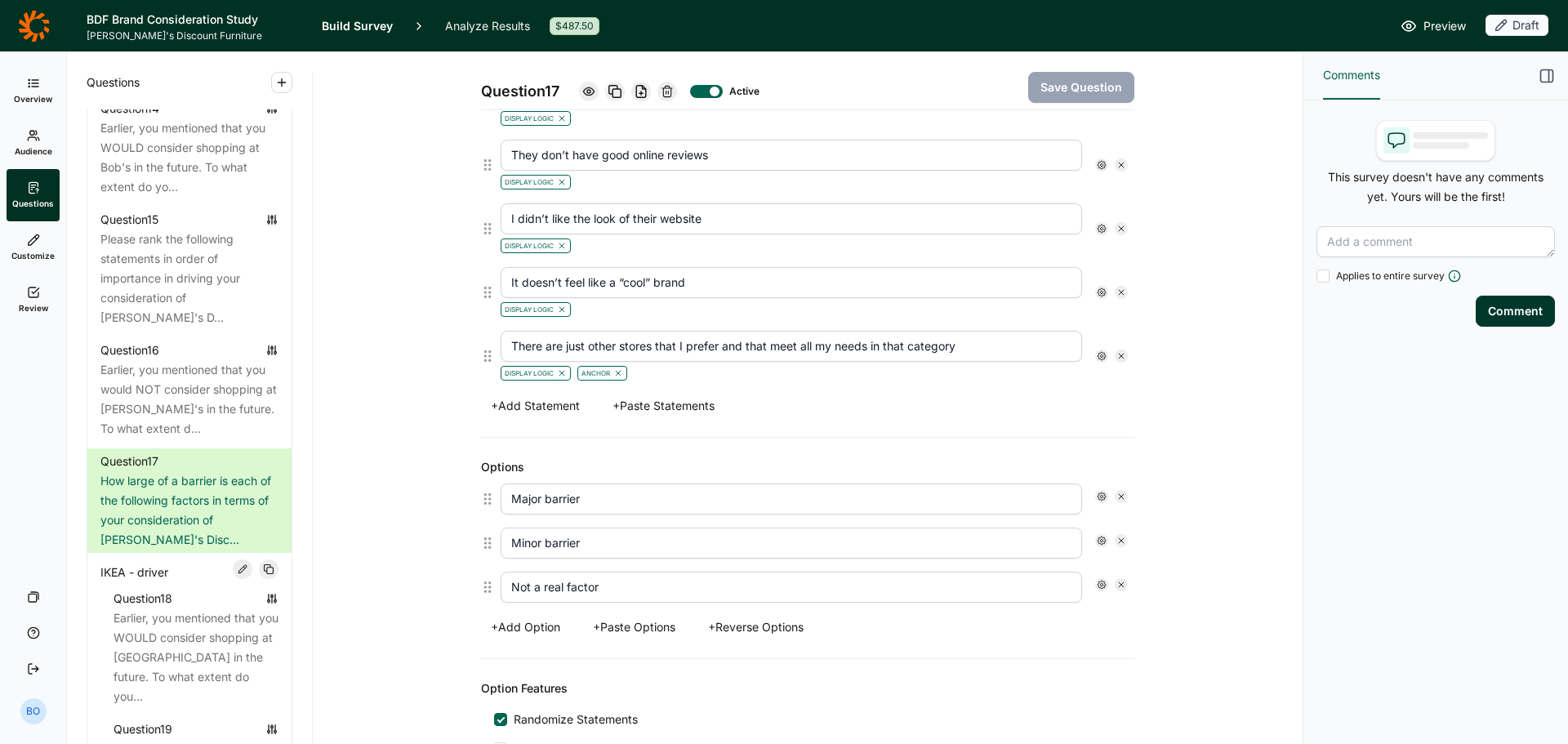
click at [1100, 227] on icon at bounding box center [1102, 228] width 10 height 10
click at [1212, 261] on icon at bounding box center [1211, 259] width 10 height 10
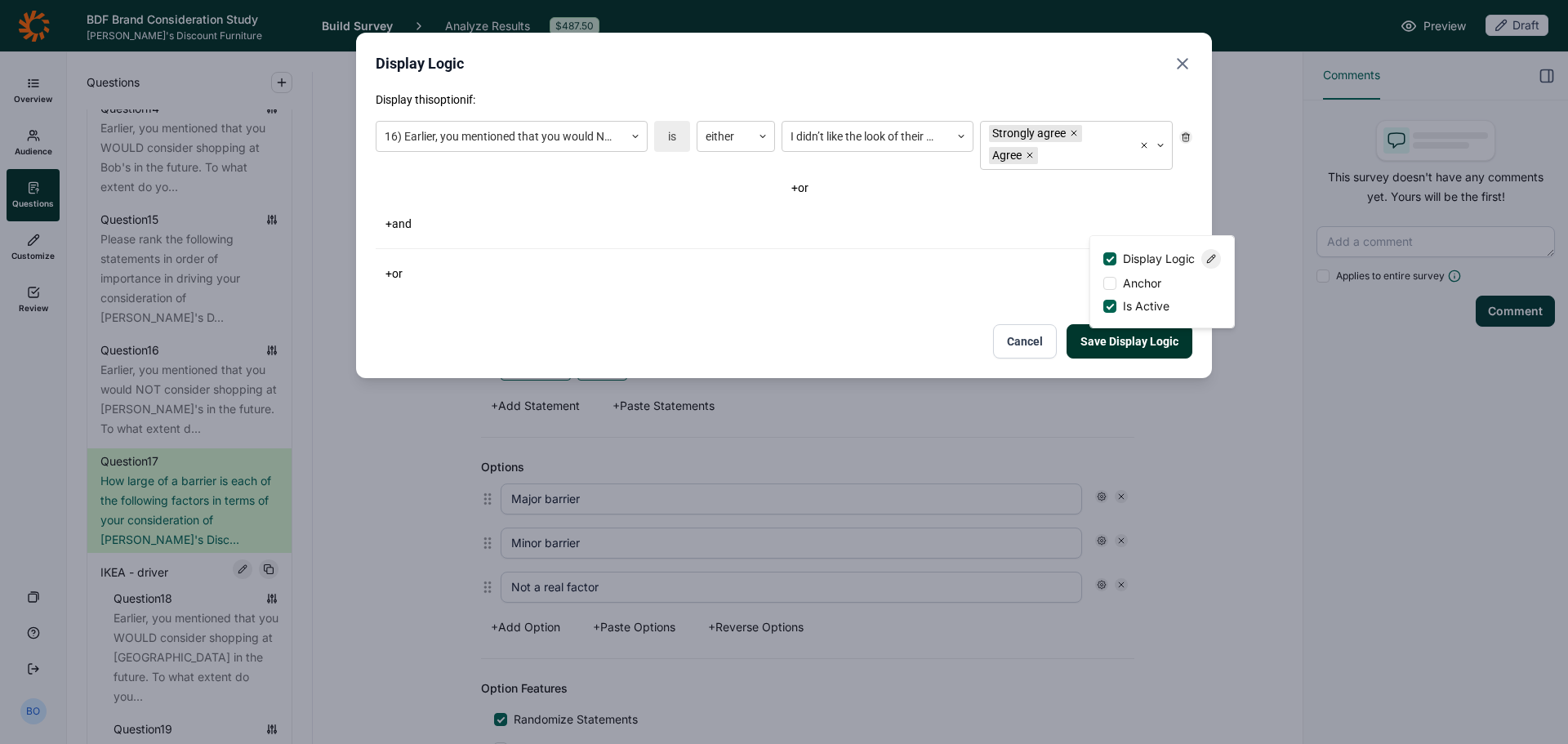
click at [1180, 65] on icon "Close" at bounding box center [1183, 64] width 19 height 19
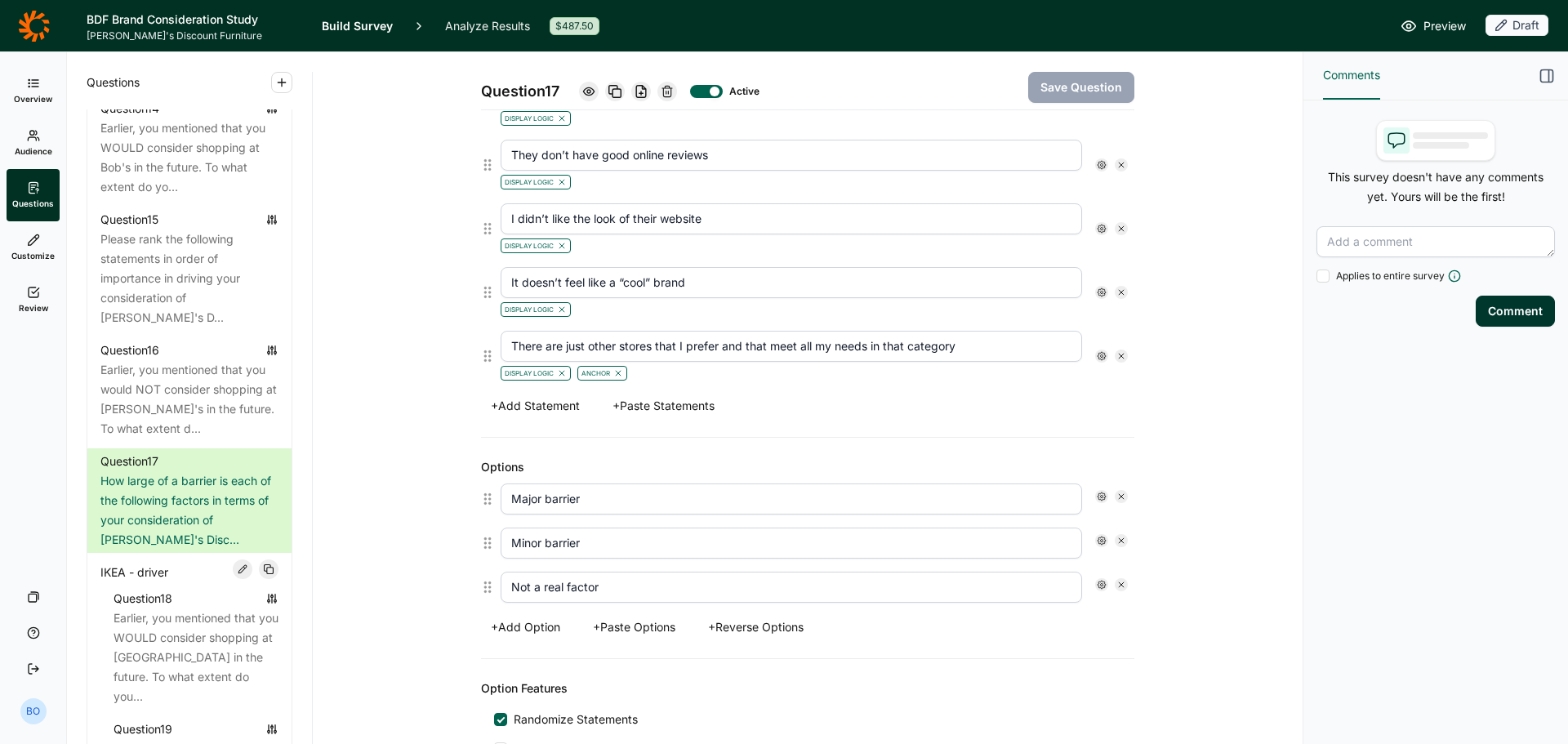
click at [1095, 358] on div at bounding box center [1102, 357] width 13 height 13
click at [1207, 388] on icon at bounding box center [1211, 386] width 10 height 10
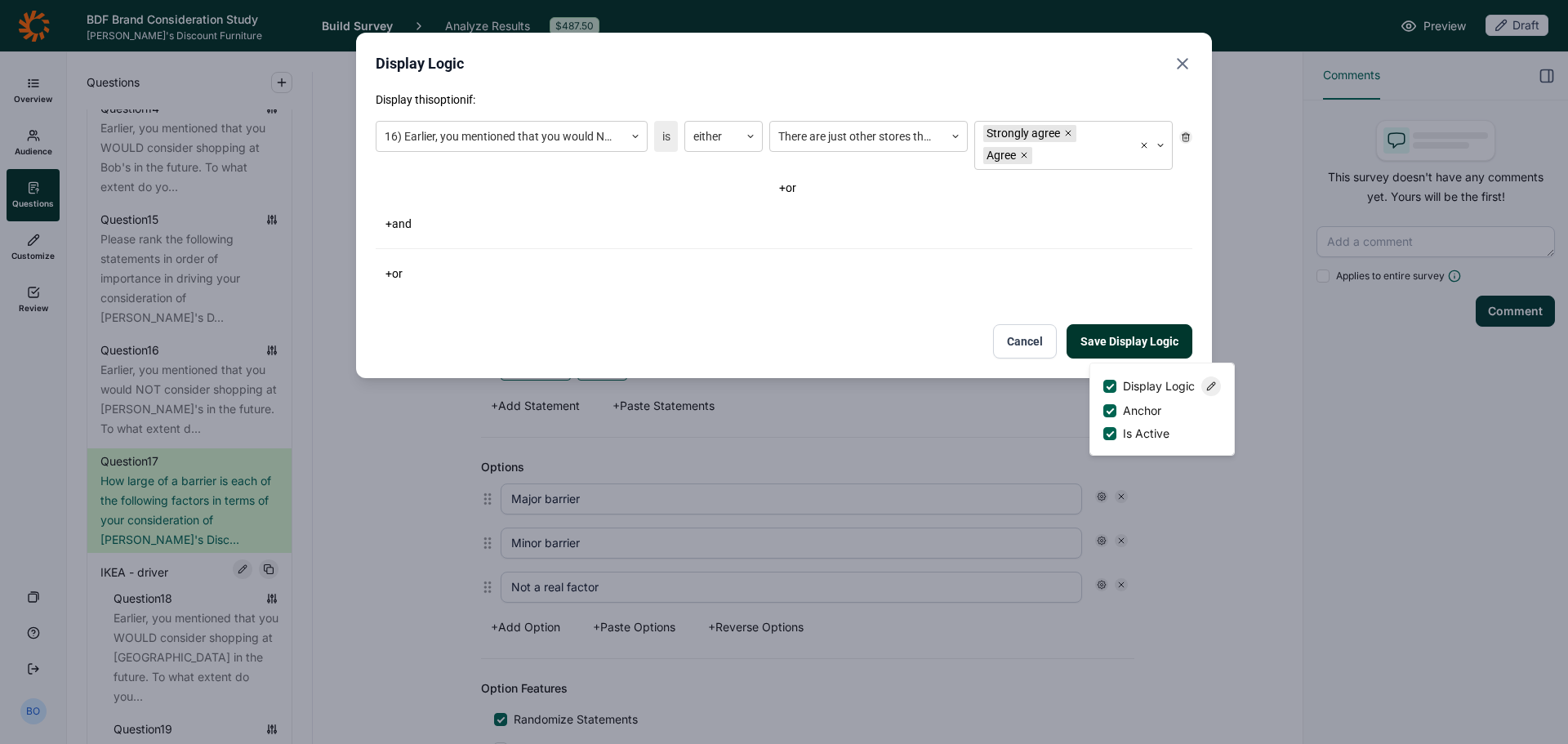
click at [1185, 58] on icon "Close" at bounding box center [1183, 64] width 19 height 19
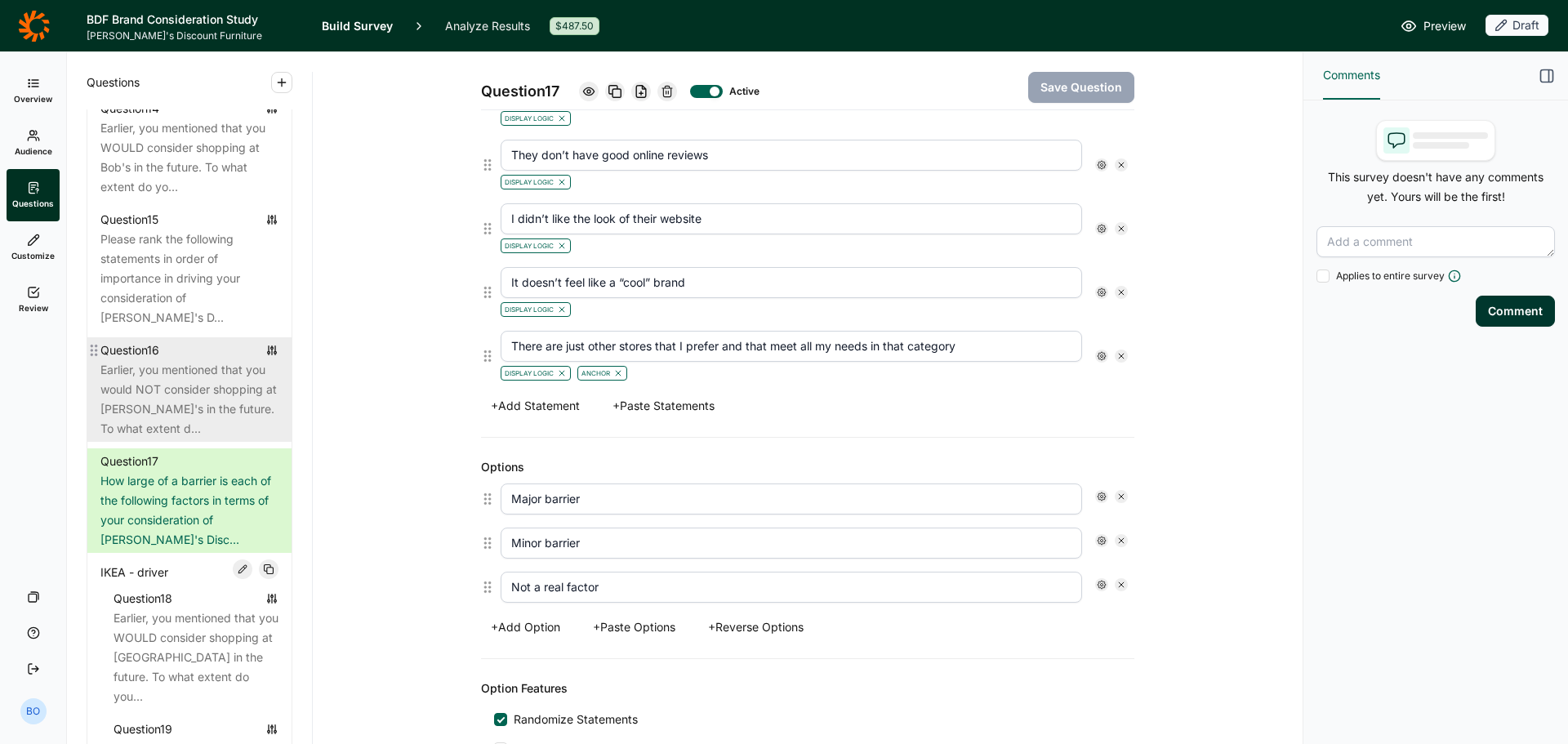
click at [188, 387] on div "Earlier, you mentioned that you would NOT consider shopping at [PERSON_NAME]'s …" at bounding box center [189, 399] width 178 height 78
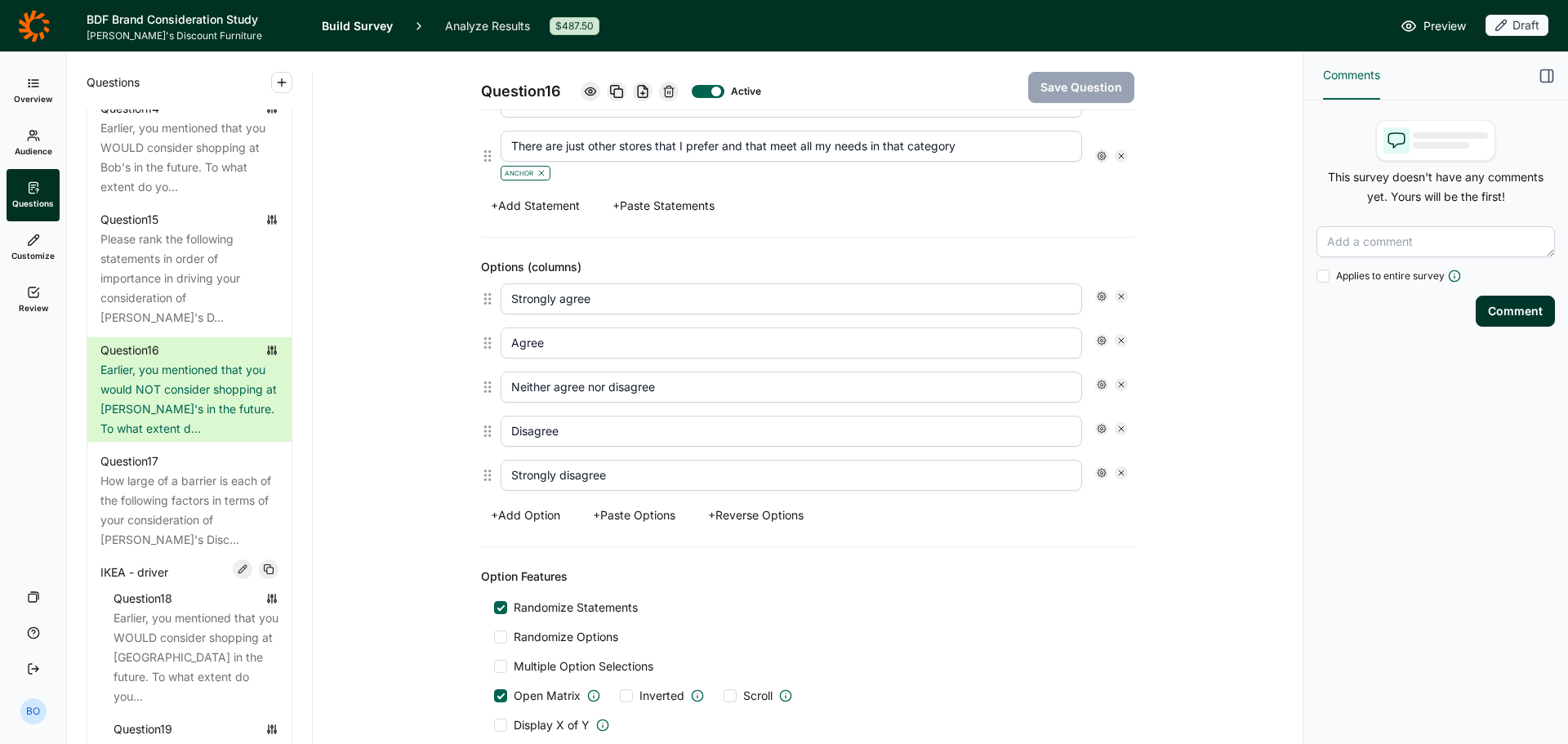
scroll to position [1185, 0]
